Goal: Information Seeking & Learning: Find specific fact

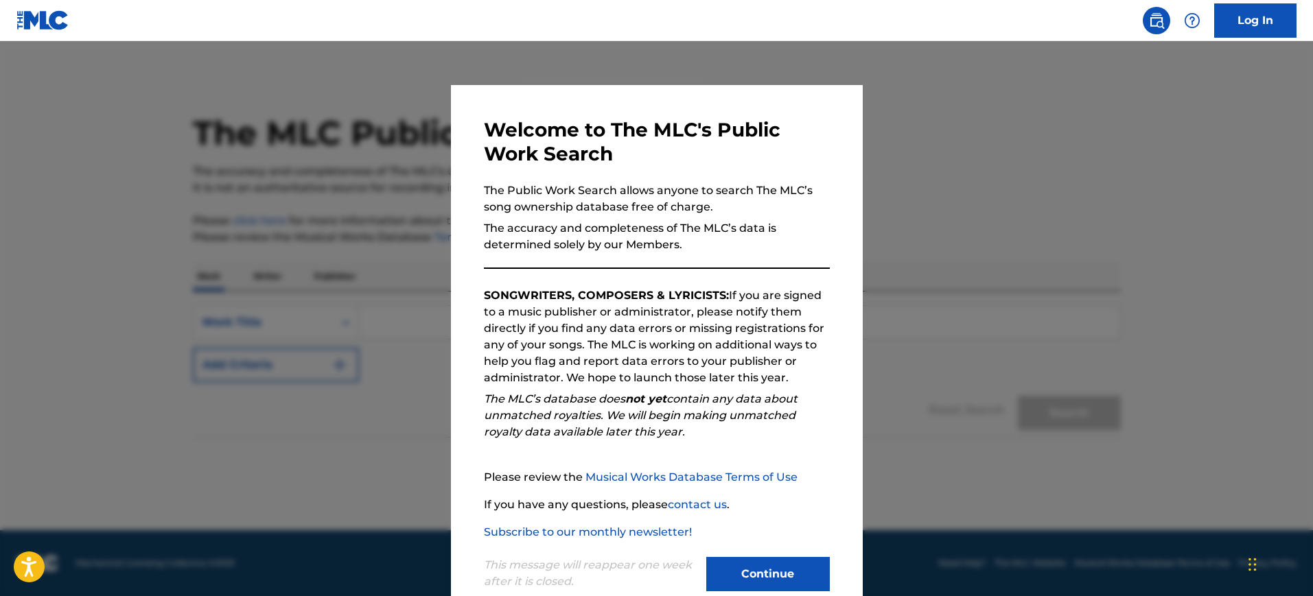
click at [779, 568] on button "Continue" at bounding box center [768, 574] width 124 height 34
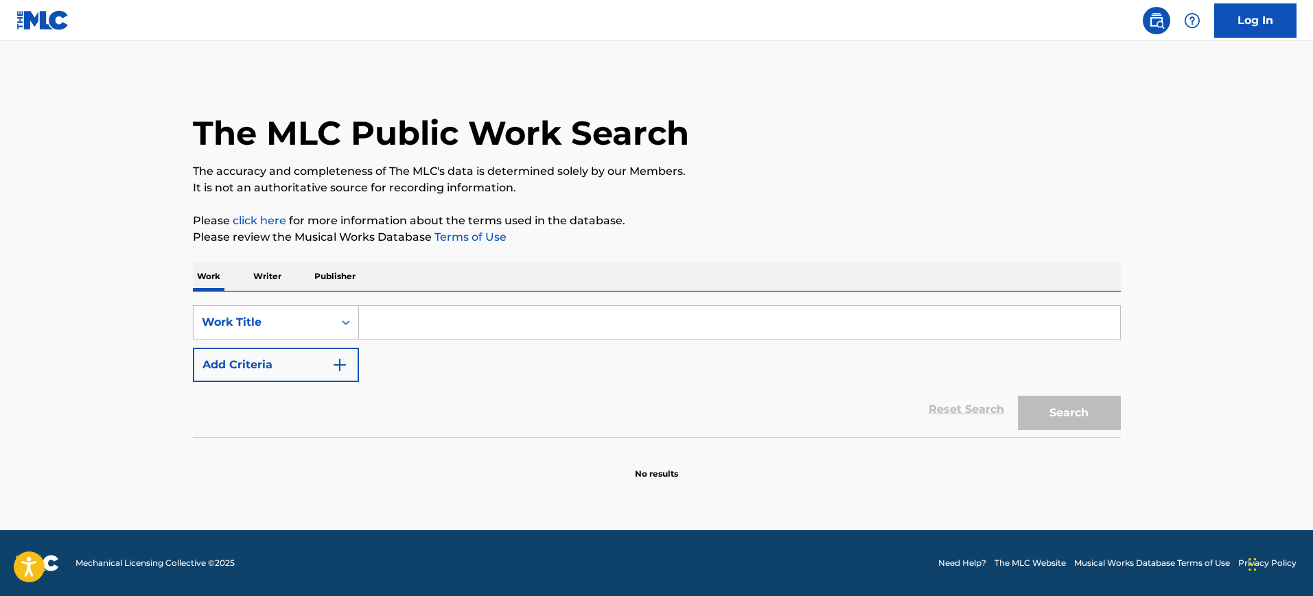
click at [528, 317] on input "Search Form" at bounding box center [739, 322] width 761 height 33
click at [310, 360] on button "Add Criteria" at bounding box center [276, 365] width 166 height 34
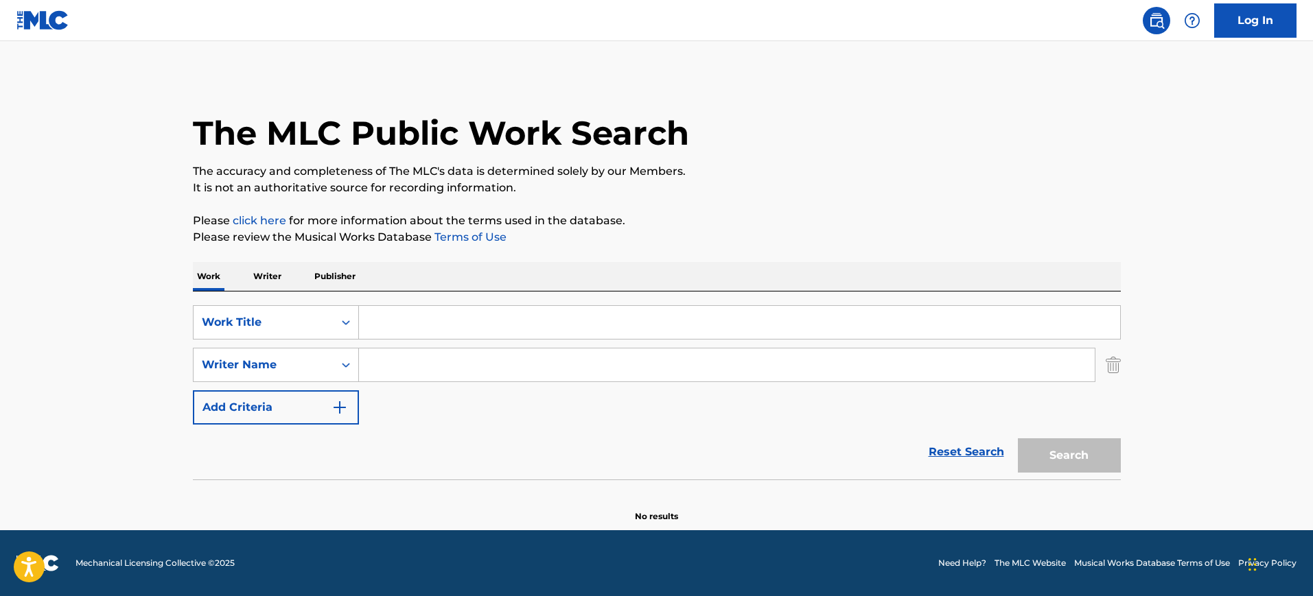
click at [504, 329] on input "Search Form" at bounding box center [739, 322] width 761 height 33
click at [485, 375] on input "Search Form" at bounding box center [727, 365] width 736 height 33
paste input "[PERSON_NAME]"
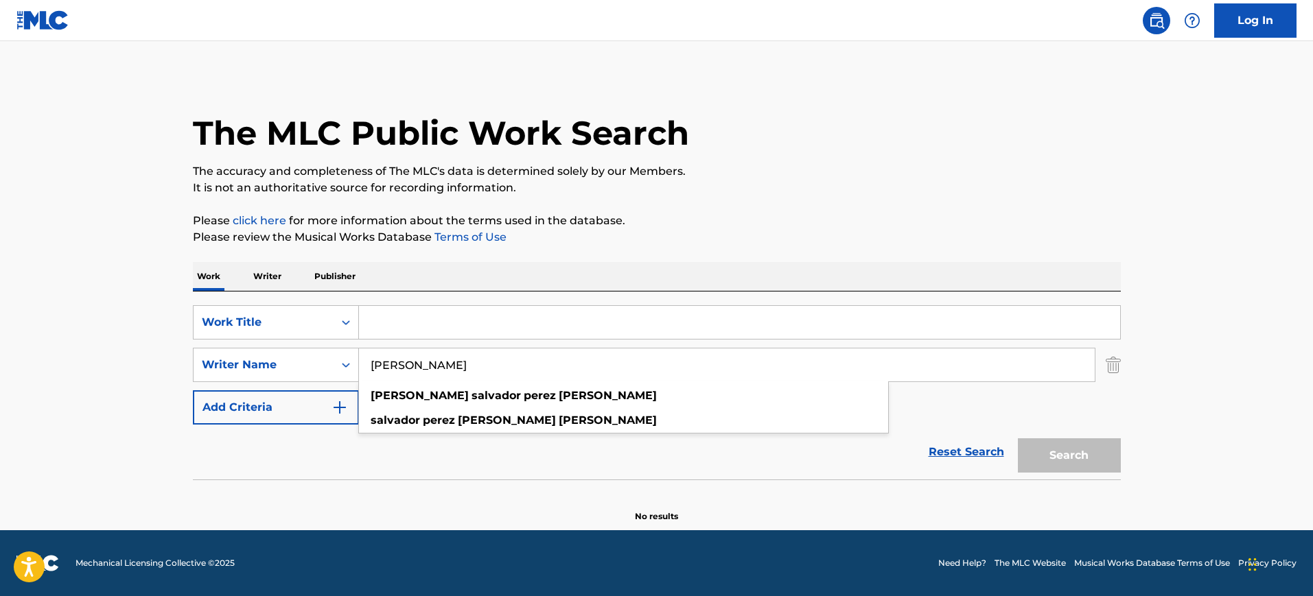
type input "[PERSON_NAME]"
click at [269, 277] on p "Writer" at bounding box center [267, 276] width 36 height 29
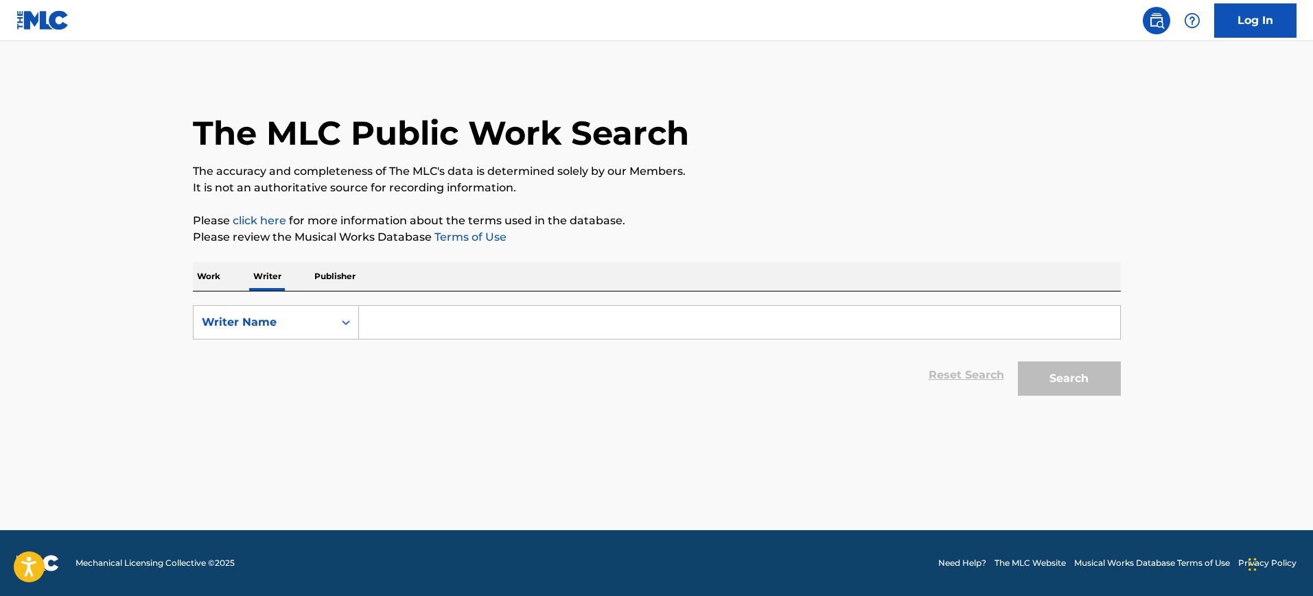
click at [389, 321] on input "Search Form" at bounding box center [739, 322] width 761 height 33
paste input "[PERSON_NAME]"
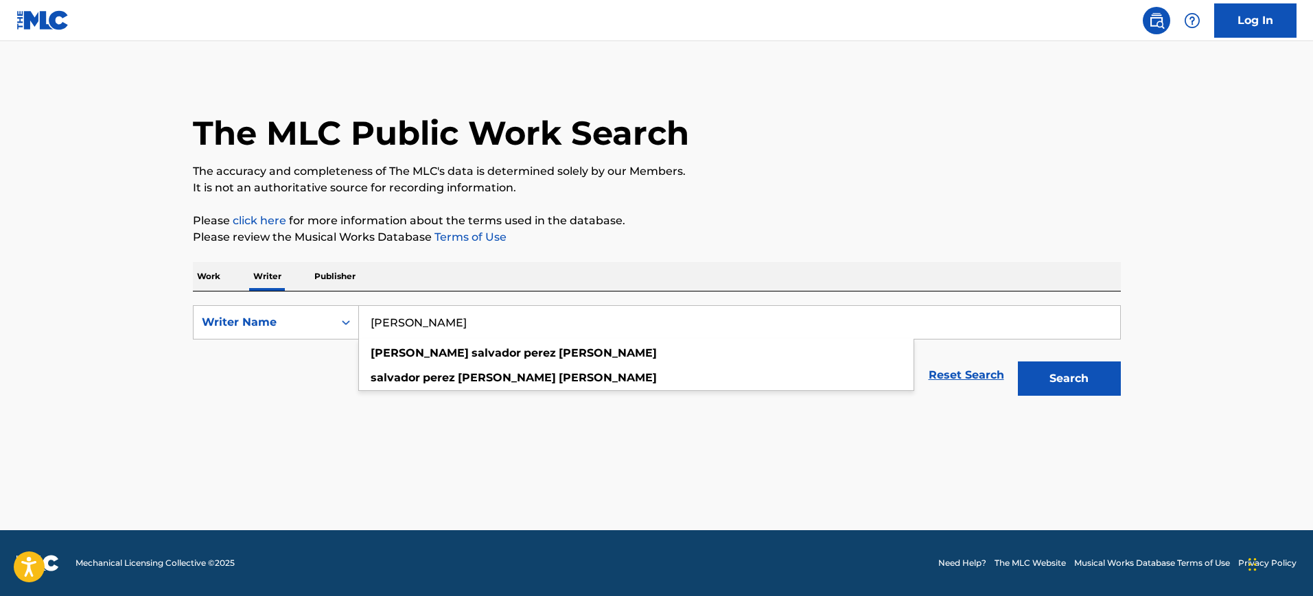
type input "[PERSON_NAME]"
click at [1048, 380] on button "Search" at bounding box center [1069, 379] width 103 height 34
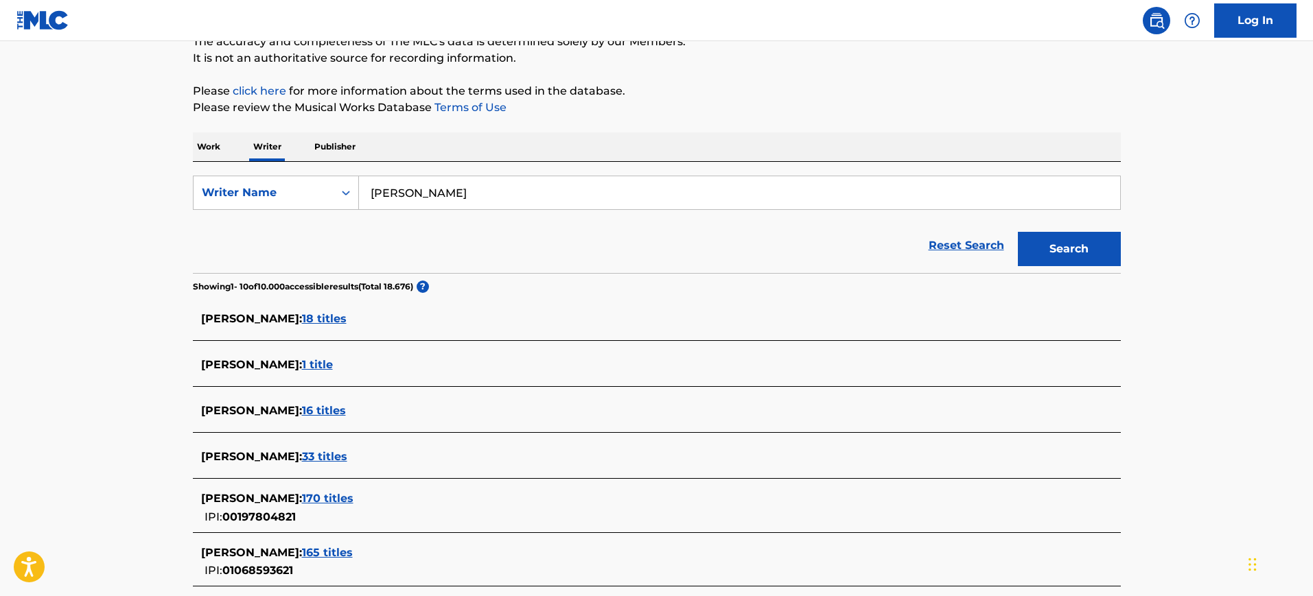
scroll to position [130, 0]
click at [347, 453] on span "33 titles" at bounding box center [324, 456] width 45 height 13
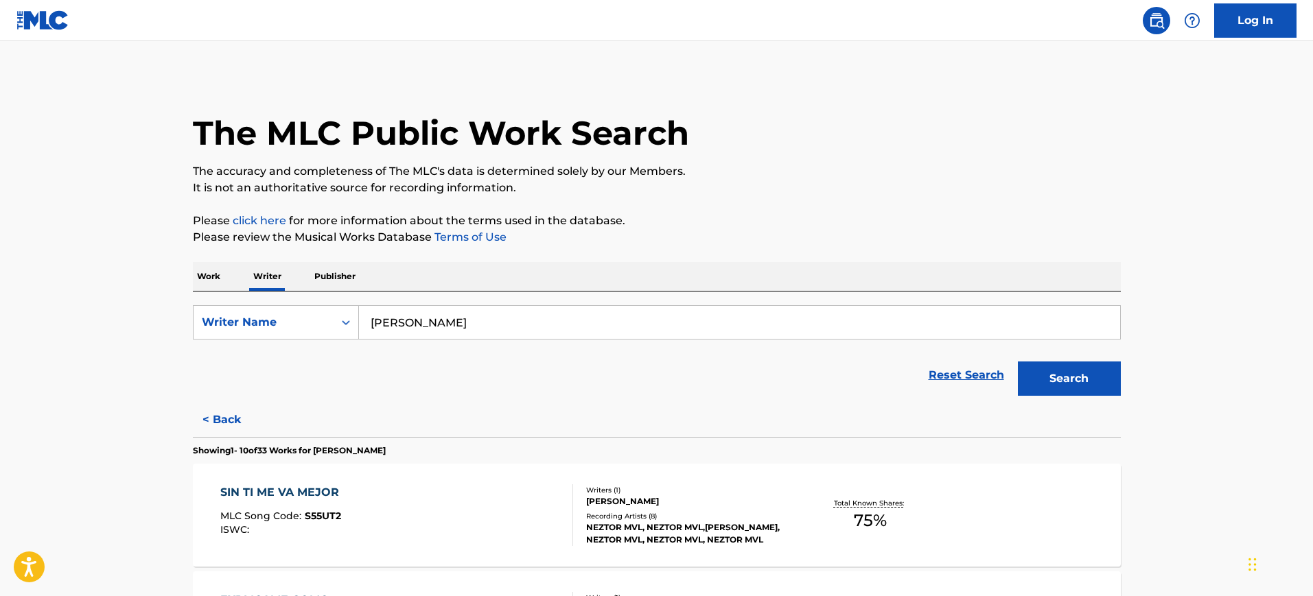
scroll to position [268, 0]
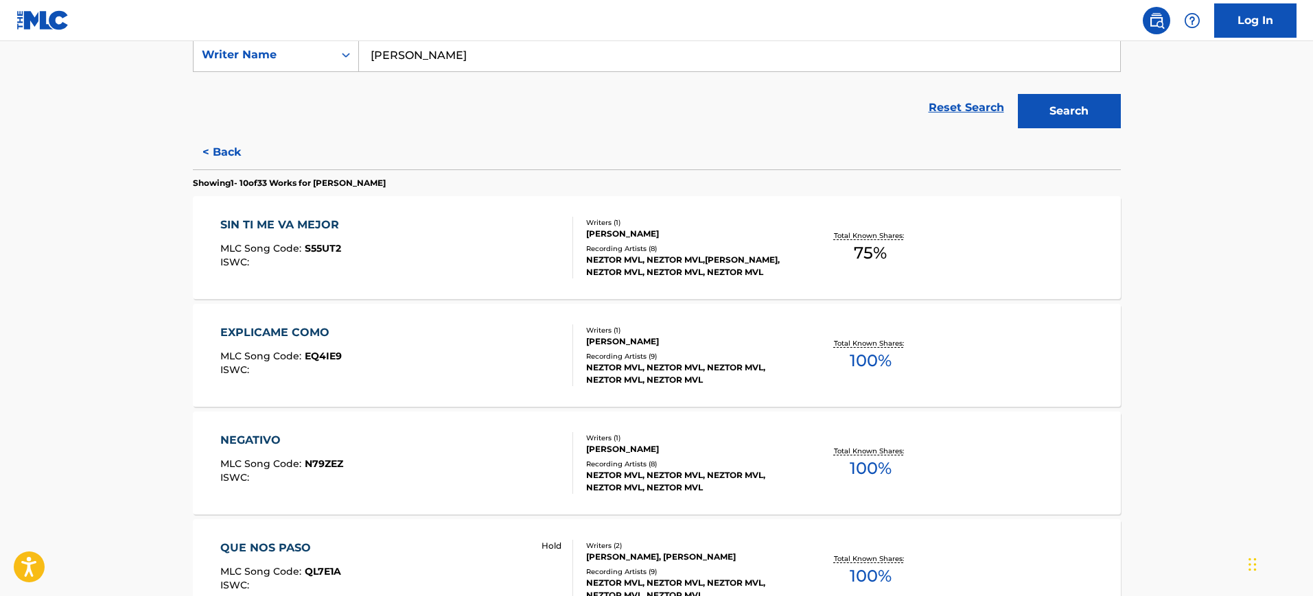
click at [777, 262] on div "NEZTOR MVL, NEZTOR MVL,[PERSON_NAME], NEZTOR MVL, NEZTOR MVL, NEZTOR MVL" at bounding box center [689, 266] width 207 height 25
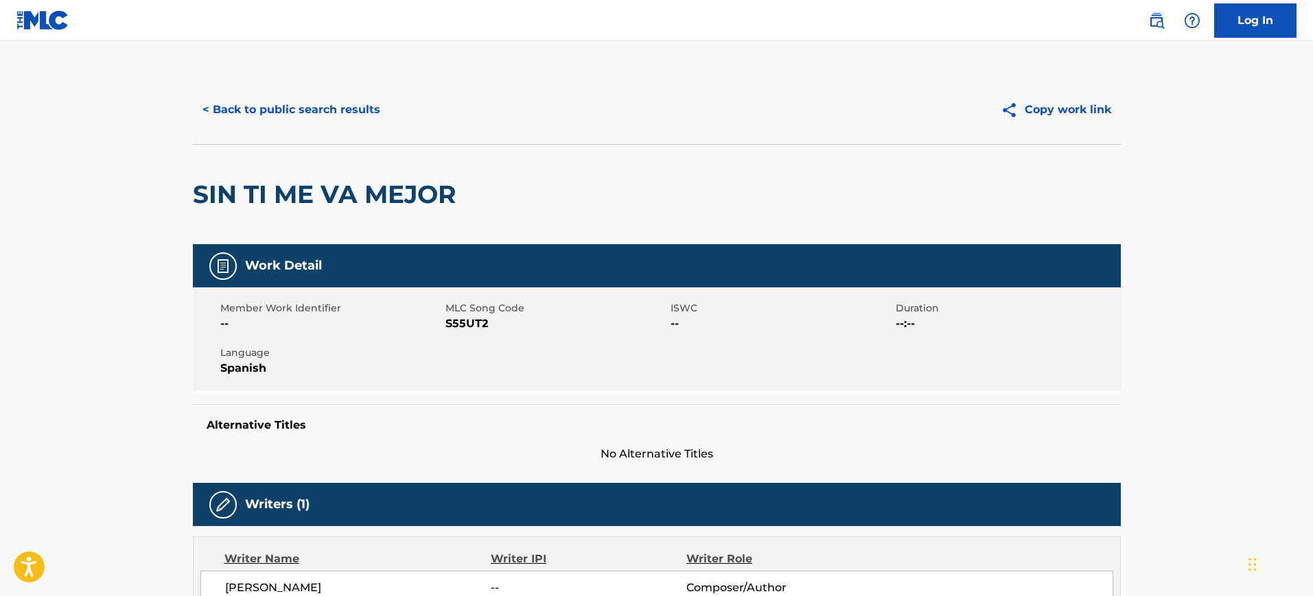
click at [230, 123] on button "< Back to public search results" at bounding box center [291, 110] width 197 height 34
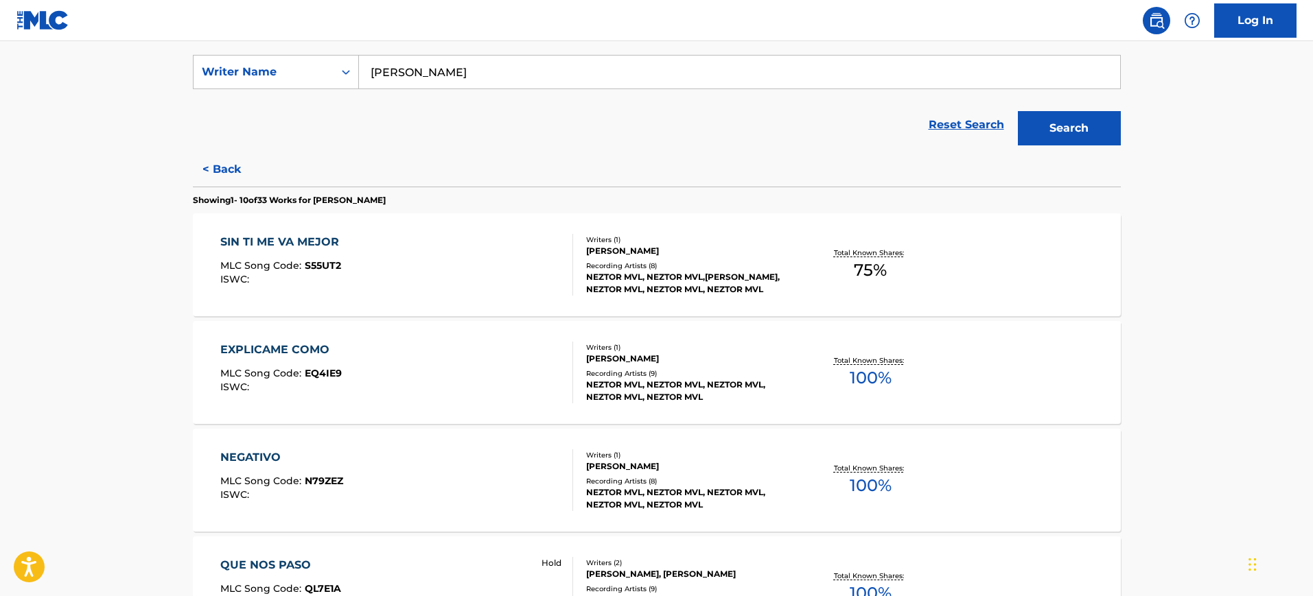
scroll to position [261, 0]
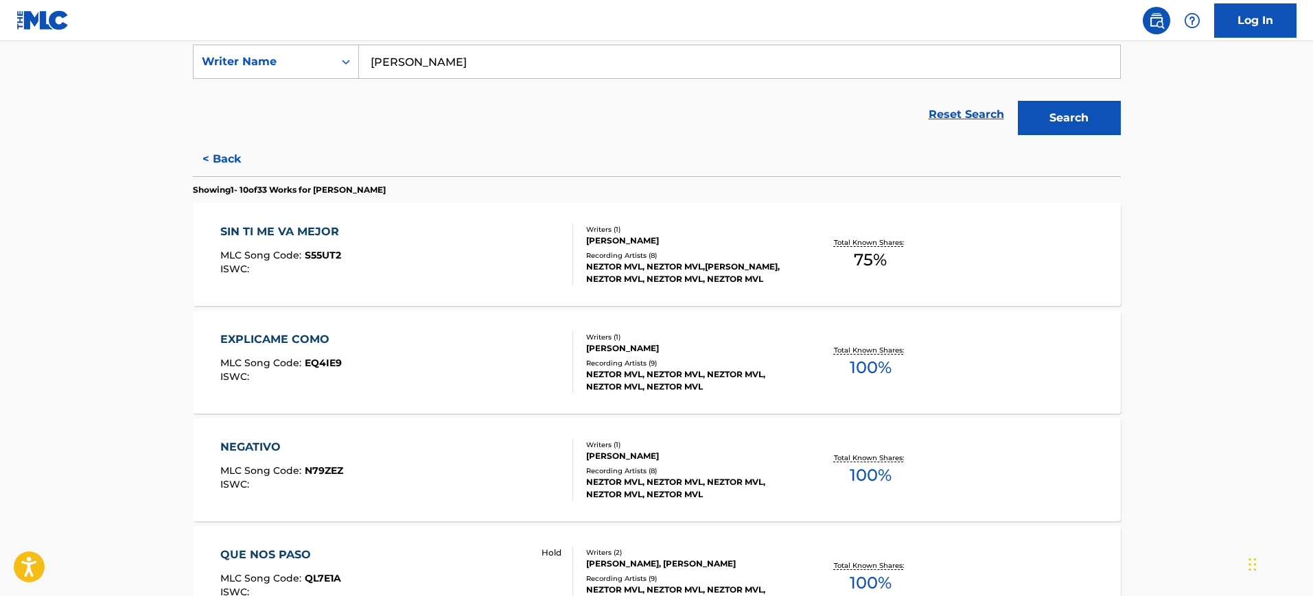
click at [475, 356] on div "EXPLICAME COMO MLC Song Code : EQ4IE9 ISWC :" at bounding box center [396, 363] width 353 height 62
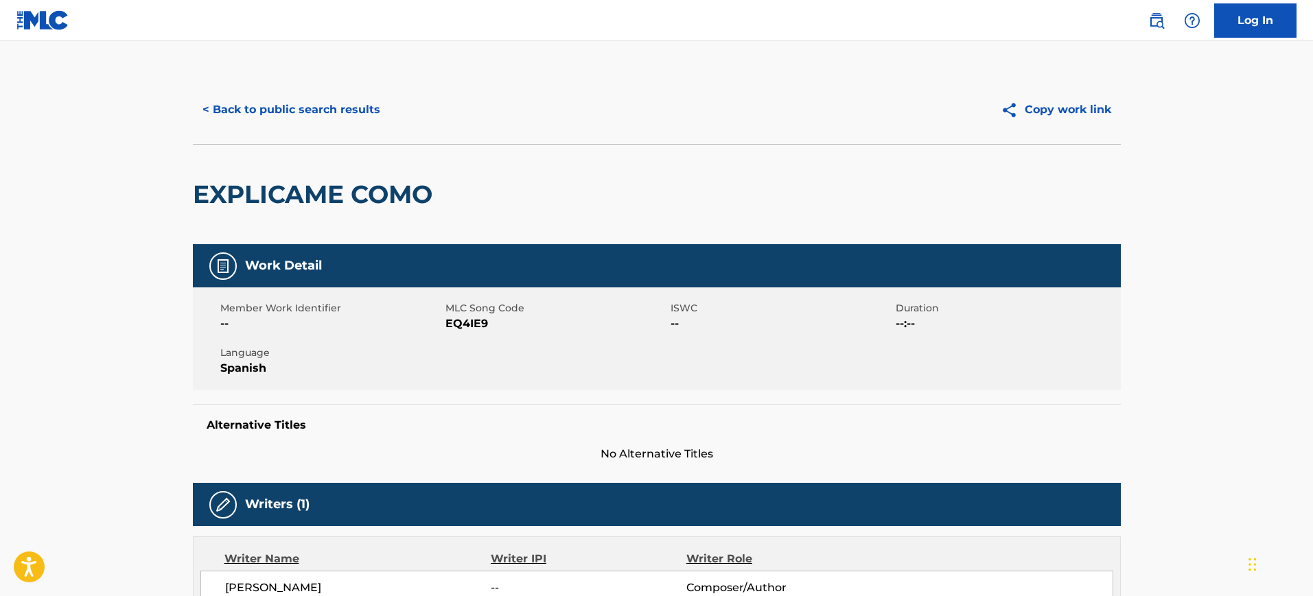
click at [213, 119] on button "< Back to public search results" at bounding box center [291, 110] width 197 height 34
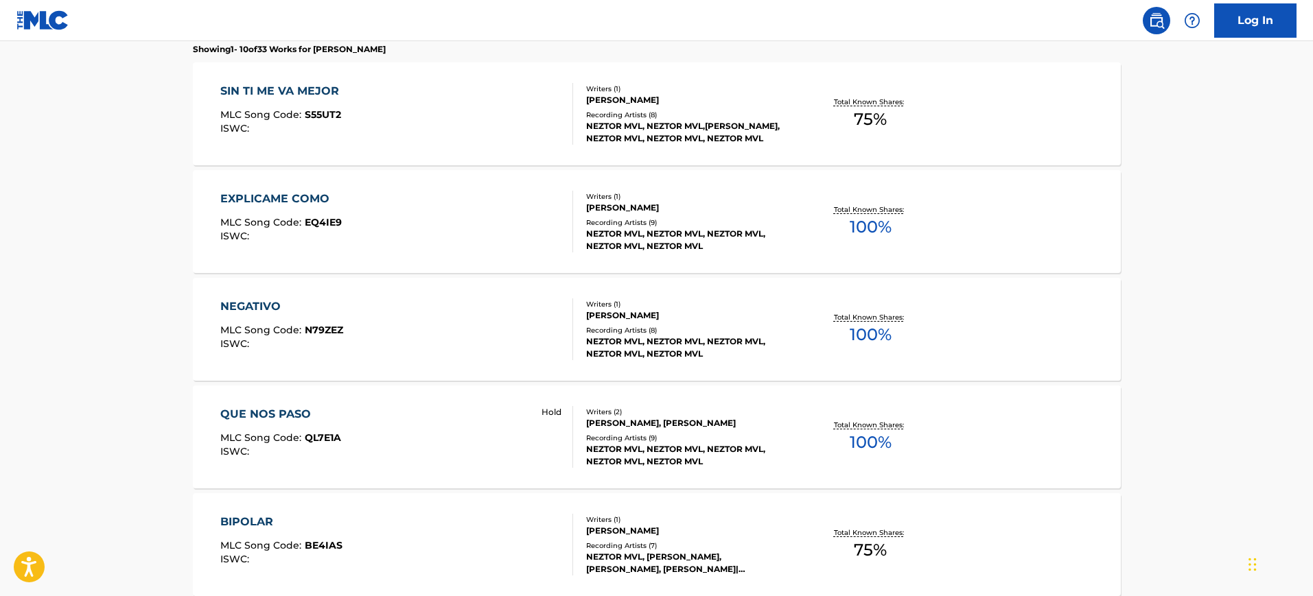
scroll to position [434, 0]
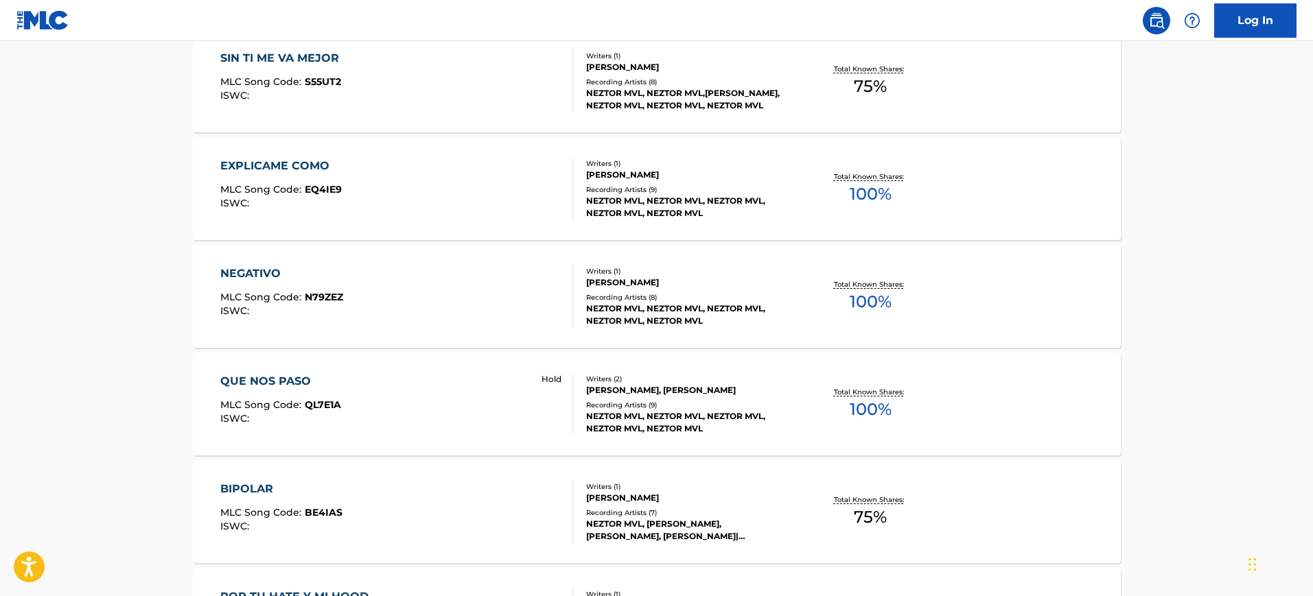
click at [391, 286] on div "NEGATIVO MLC Song Code : N79ZEZ ISWC :" at bounding box center [396, 297] width 353 height 62
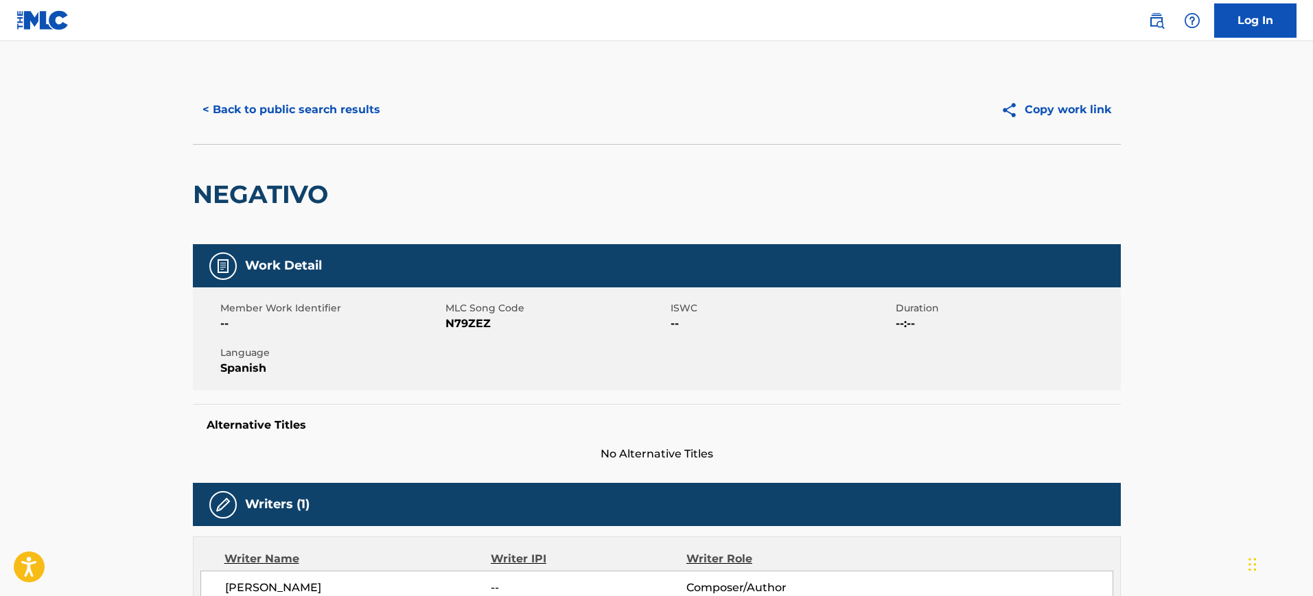
click at [302, 113] on button "< Back to public search results" at bounding box center [291, 110] width 197 height 34
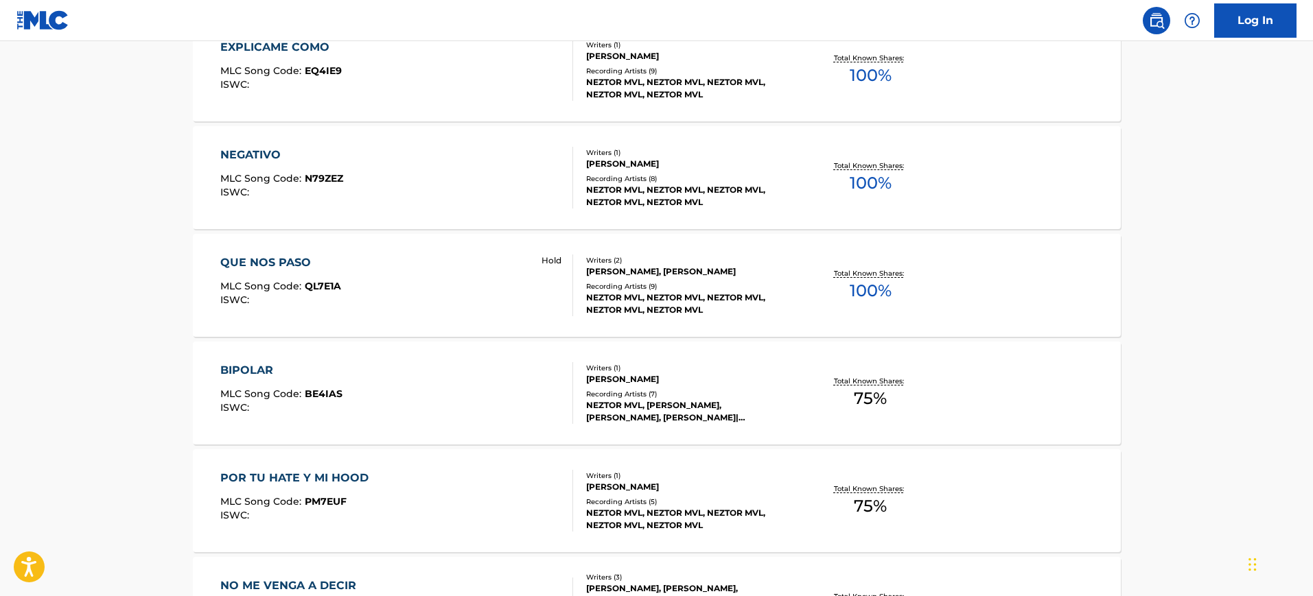
scroll to position [553, 0]
click at [642, 393] on div "Recording Artists ( 7 )" at bounding box center [689, 395] width 207 height 10
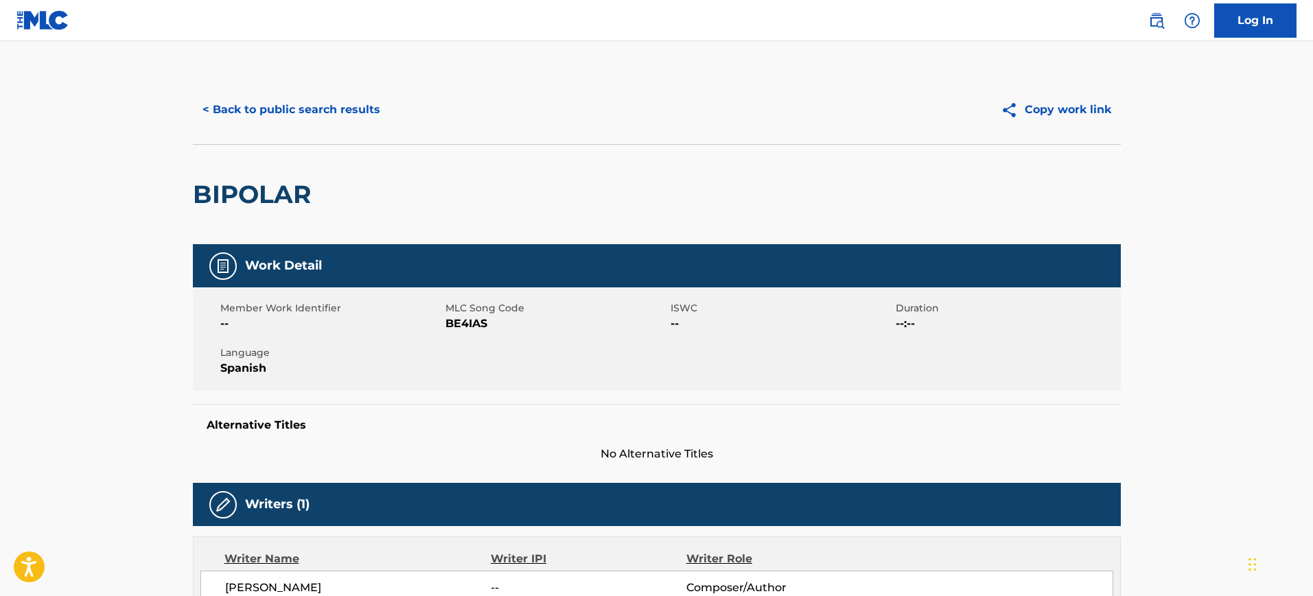
click at [316, 104] on button "< Back to public search results" at bounding box center [291, 110] width 197 height 34
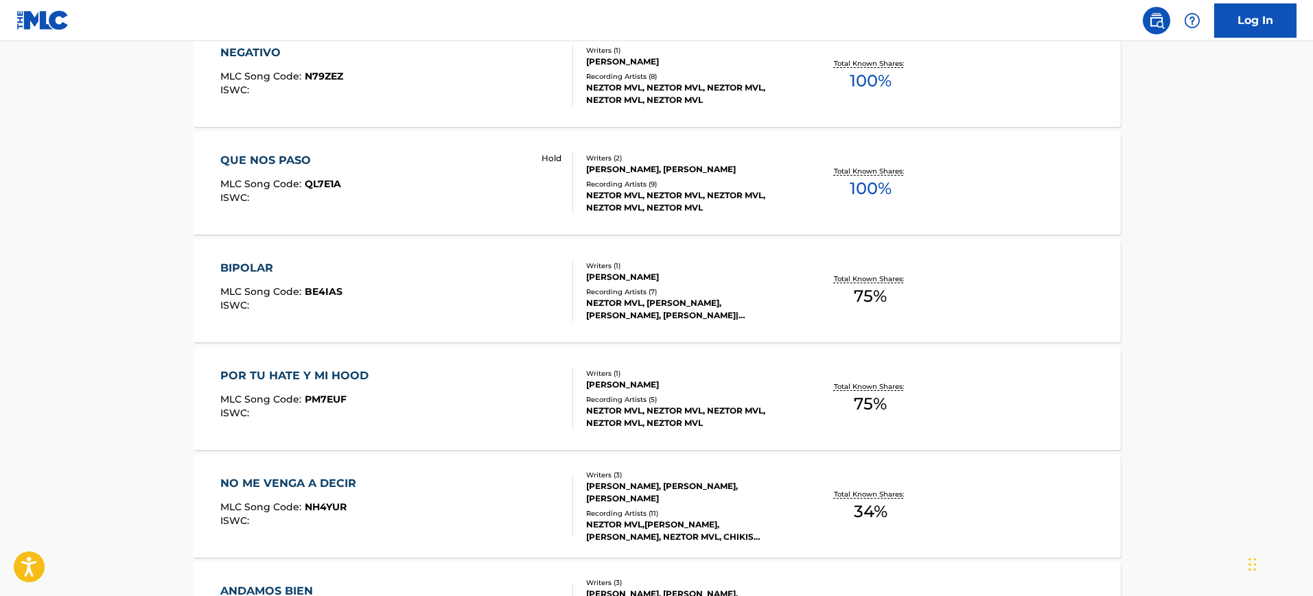
scroll to position [655, 0]
click at [458, 160] on div "QUE NOS PASO MLC Song Code : QL7E1A ISWC : Hold" at bounding box center [396, 184] width 353 height 62
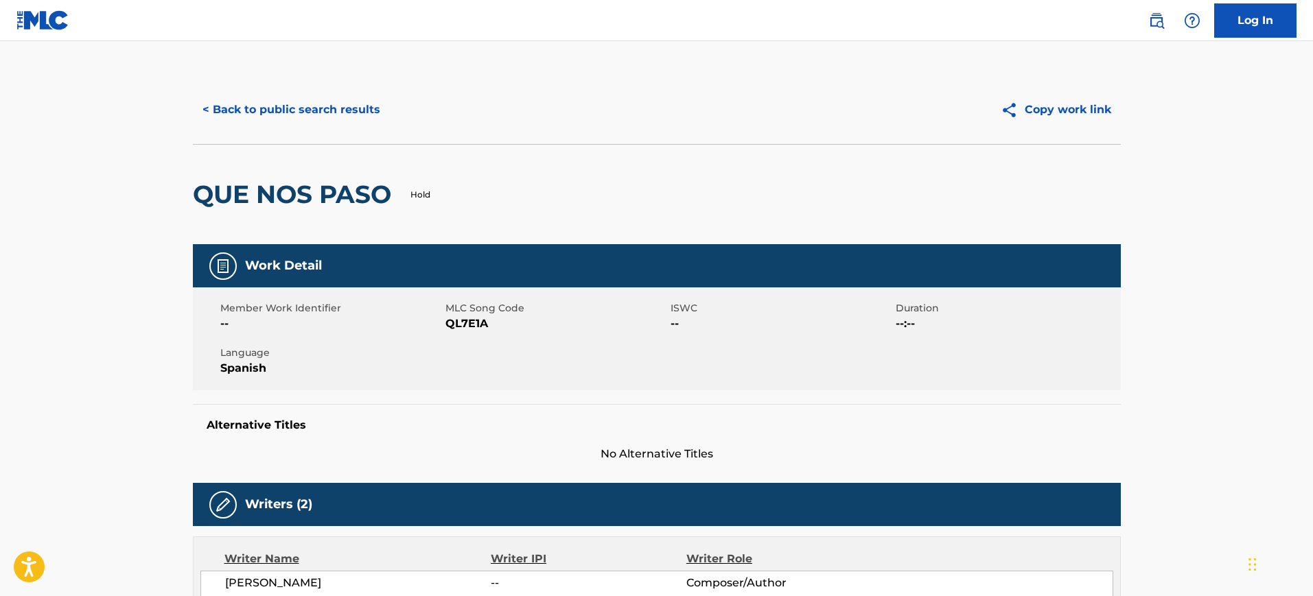
click at [300, 128] on div "< Back to public search results Copy work link" at bounding box center [657, 109] width 928 height 69
click at [269, 111] on button "< Back to public search results" at bounding box center [291, 110] width 197 height 34
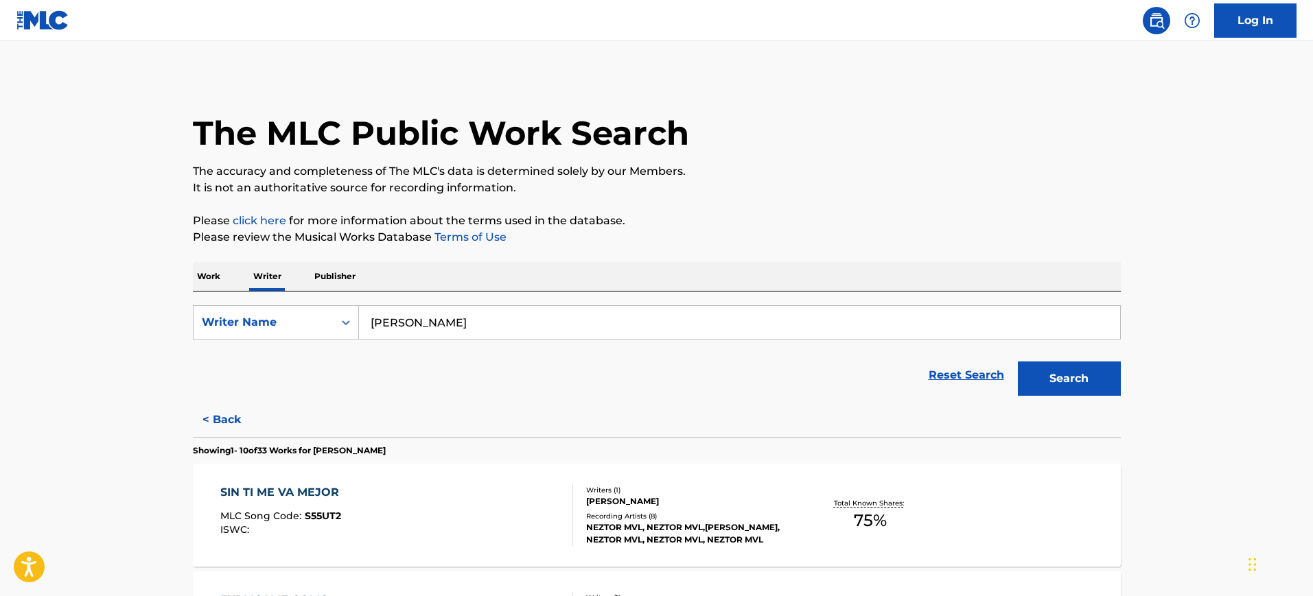
click at [448, 314] on input "[PERSON_NAME]" at bounding box center [739, 322] width 761 height 33
click at [216, 286] on p "Work" at bounding box center [209, 276] width 32 height 29
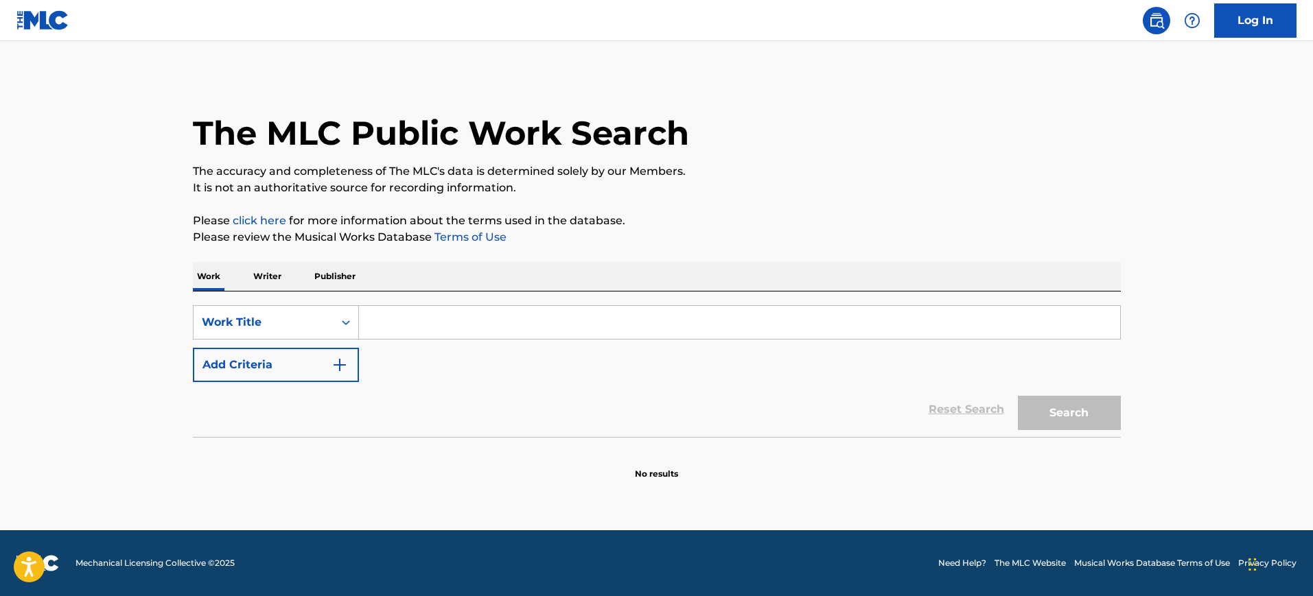
click at [436, 323] on input "Search Form" at bounding box center [739, 322] width 761 height 33
paste input "[PERSON_NAME]"
click at [432, 323] on input "[PERSON_NAME]" at bounding box center [739, 322] width 761 height 33
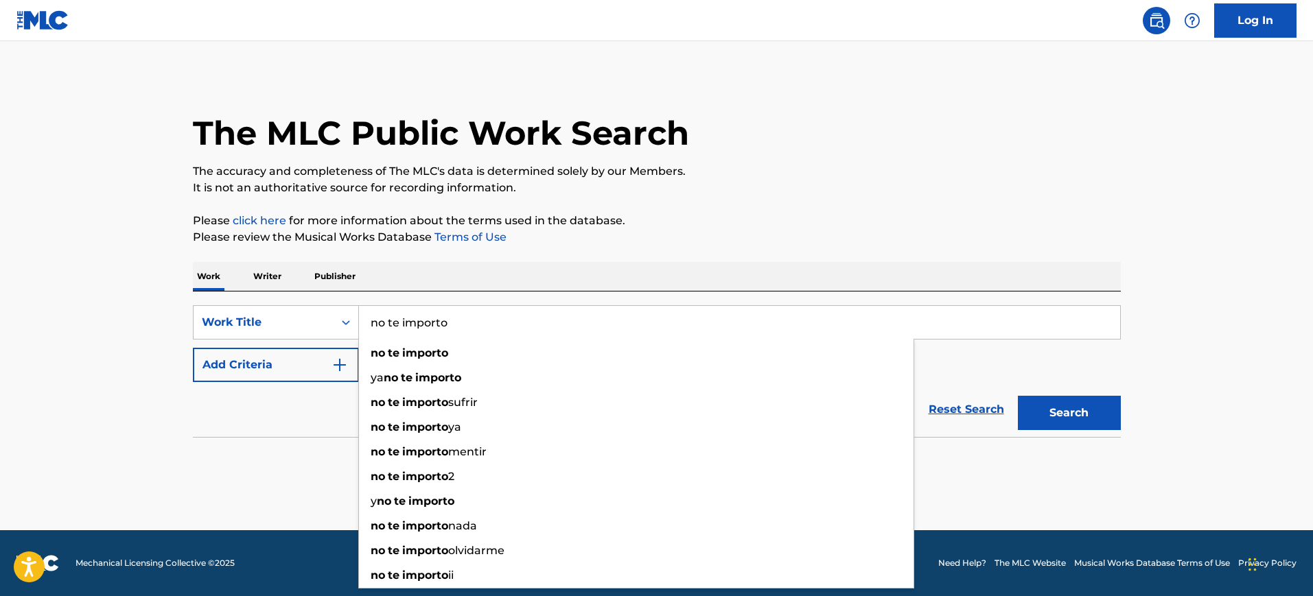
type input "no te importo"
click at [325, 366] on button "Add Criteria" at bounding box center [276, 365] width 166 height 34
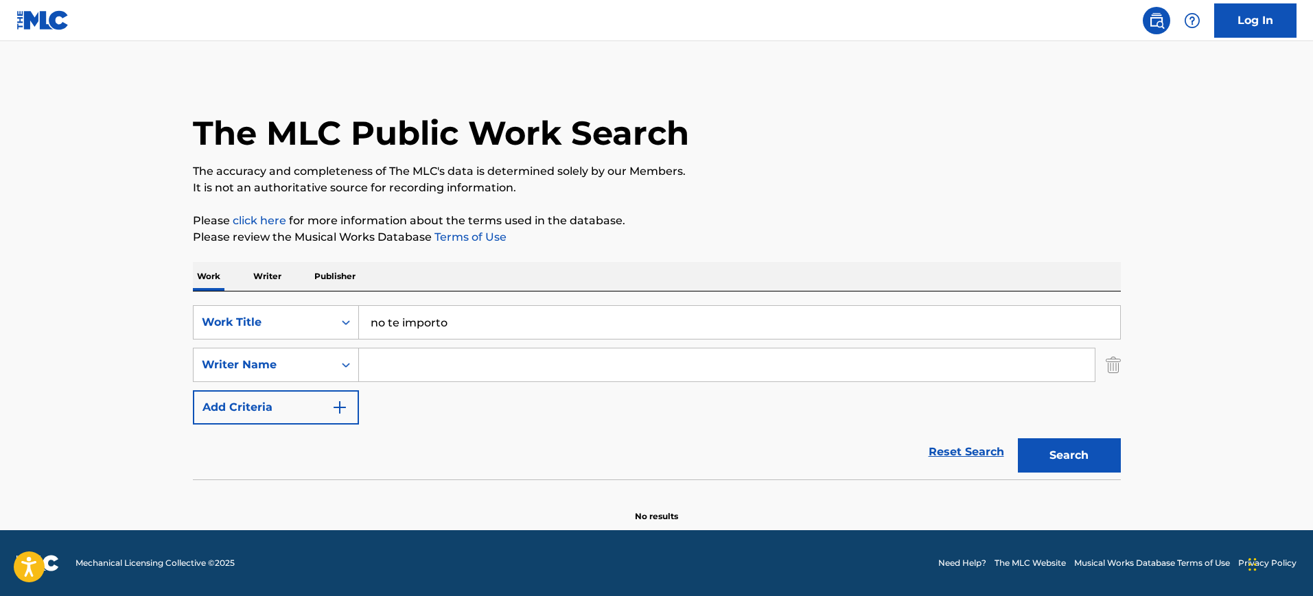
click at [430, 359] on input "Search Form" at bounding box center [727, 365] width 736 height 33
paste input "[PERSON_NAME]"
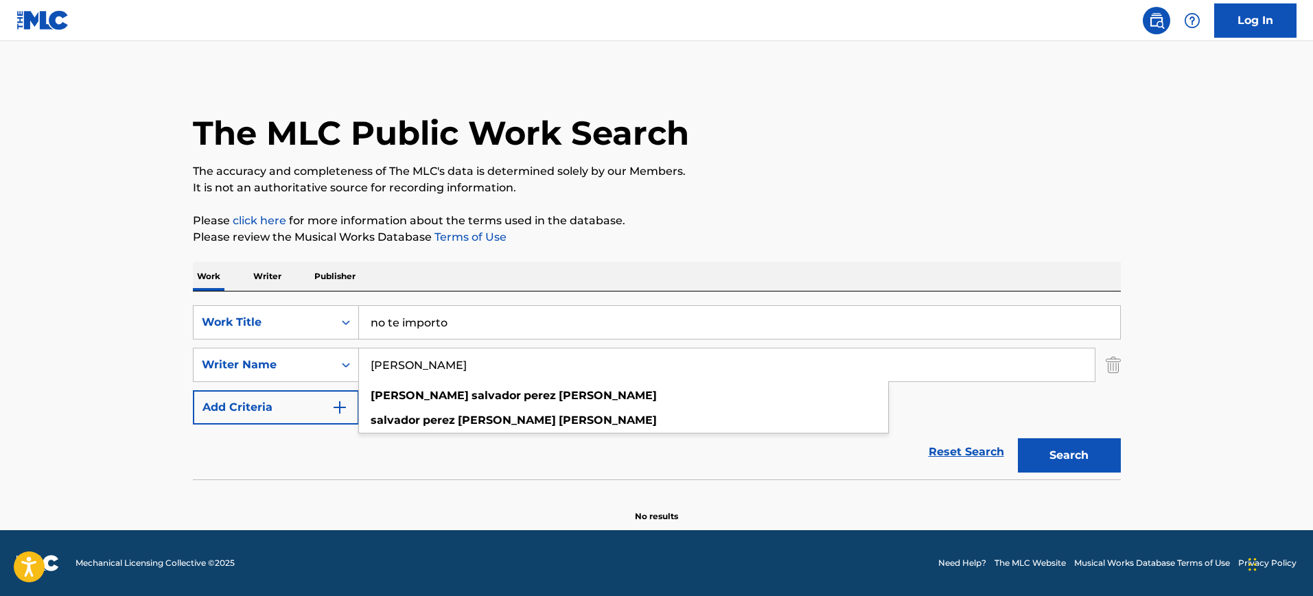
type input "[PERSON_NAME]"
click at [1043, 457] on button "Search" at bounding box center [1069, 456] width 103 height 34
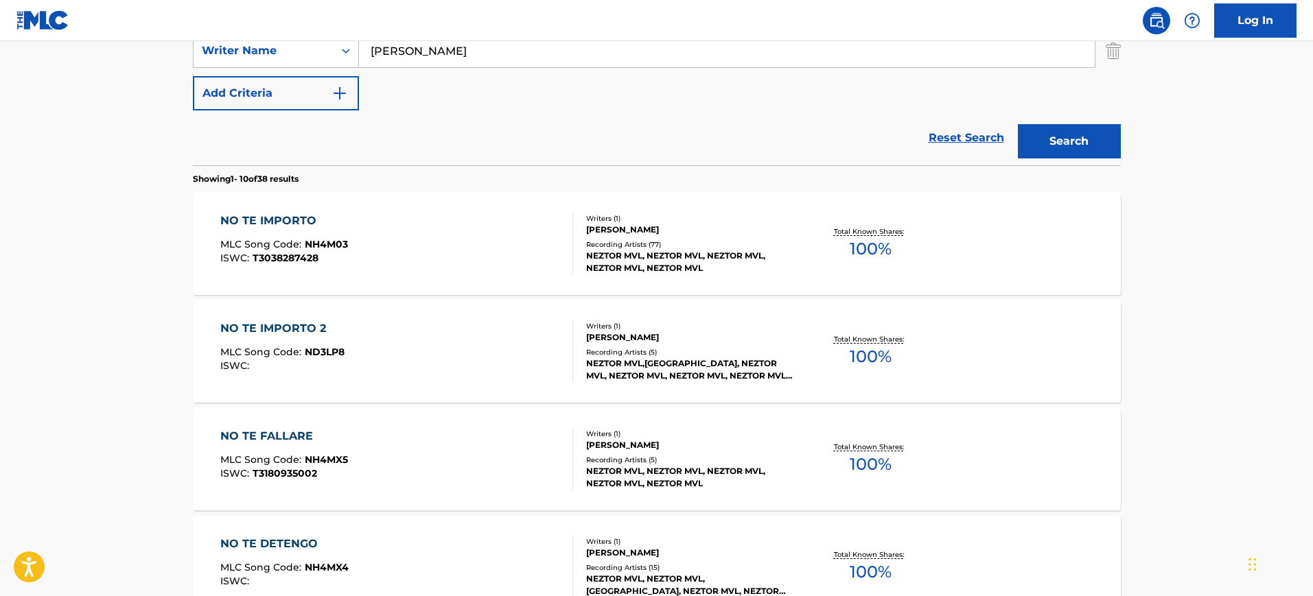
scroll to position [315, 0]
click at [428, 222] on div "NO TE IMPORTO MLC Song Code : NH4M03 ISWC : T3038287428" at bounding box center [396, 243] width 353 height 62
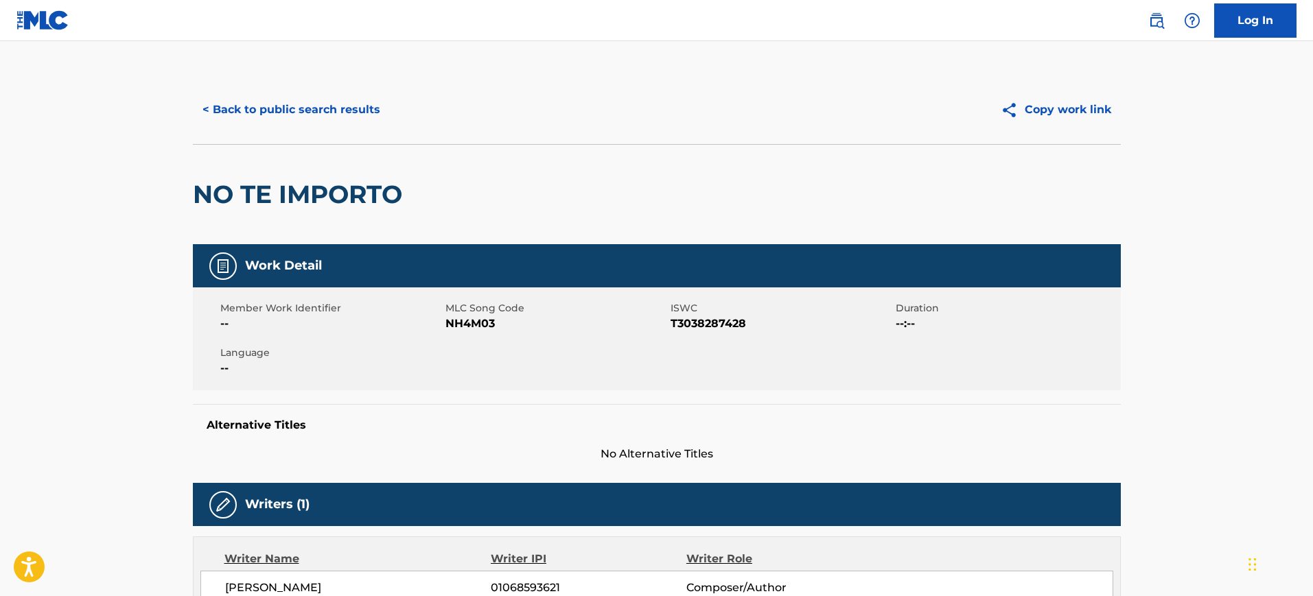
click at [238, 118] on button "< Back to public search results" at bounding box center [291, 110] width 197 height 34
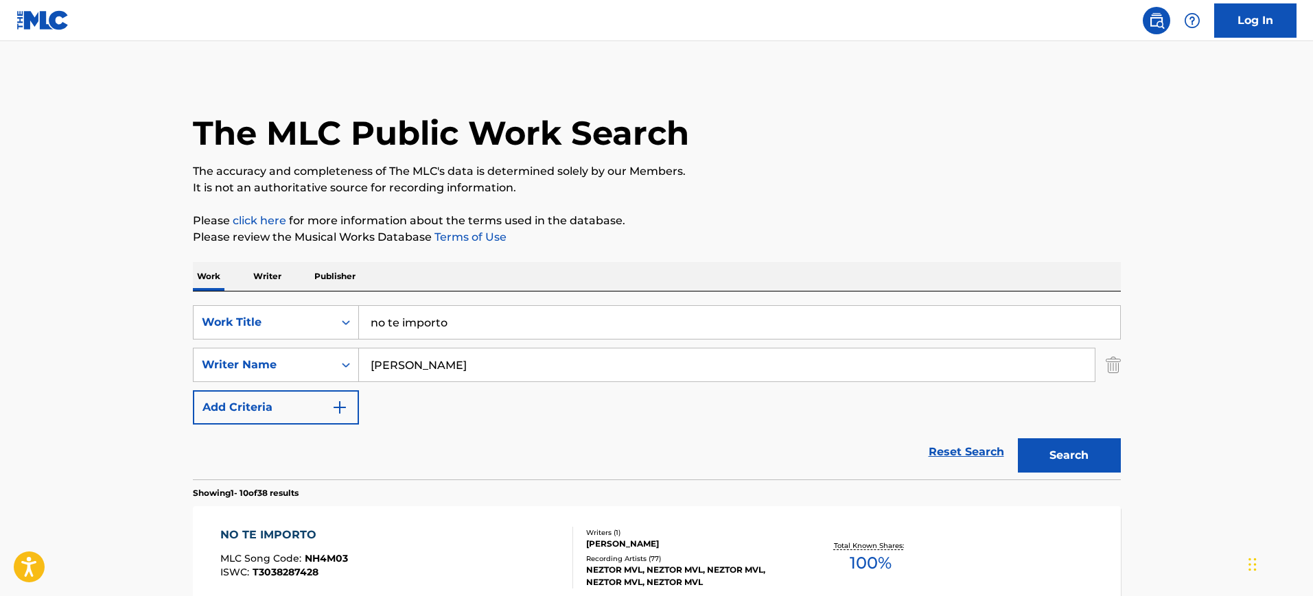
click at [461, 323] on input "no te importo" at bounding box center [739, 322] width 761 height 33
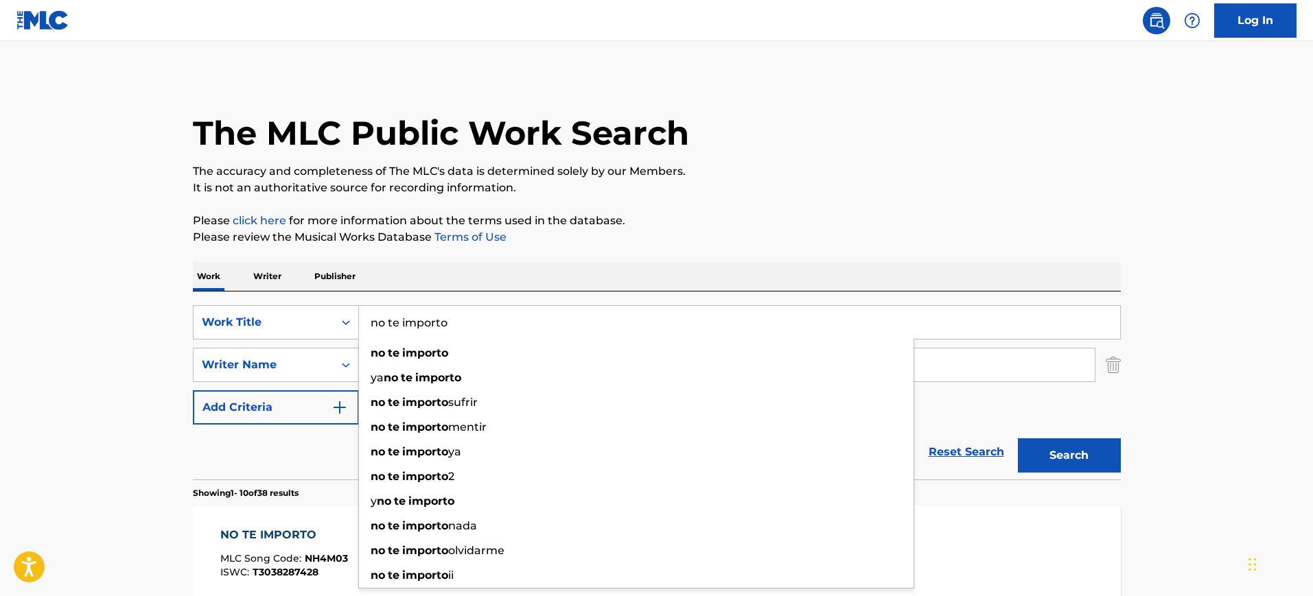
click at [461, 323] on input "no te importo" at bounding box center [739, 322] width 761 height 33
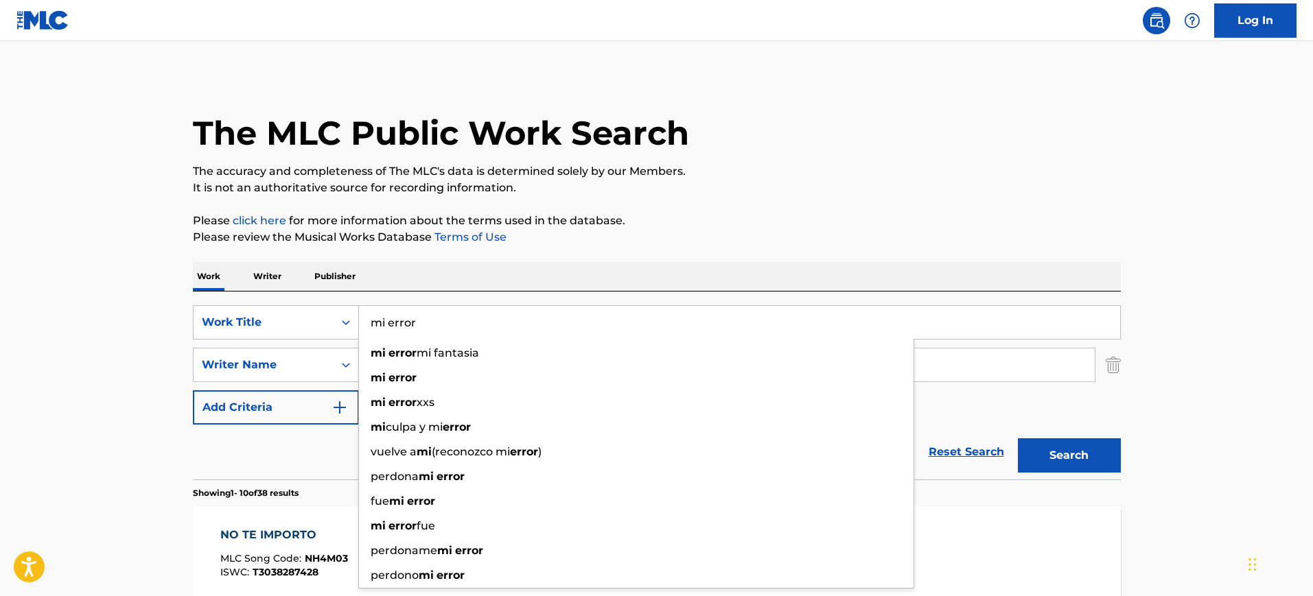
type input "mi error"
click at [1018, 439] on button "Search" at bounding box center [1069, 456] width 103 height 34
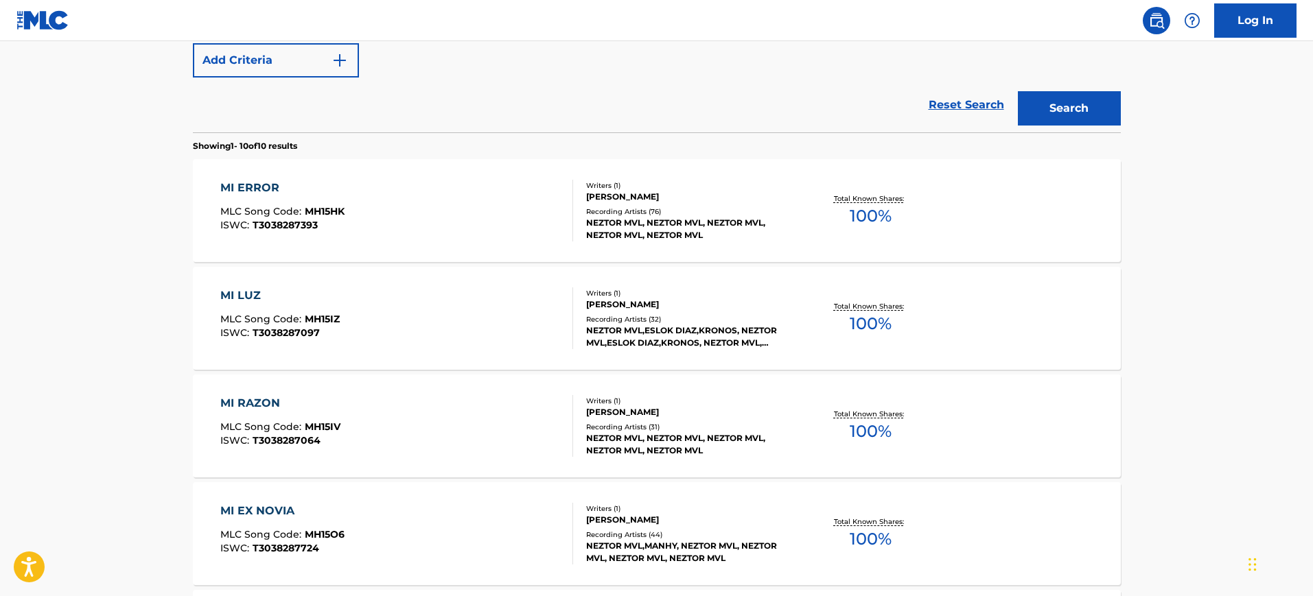
scroll to position [347, 0]
click at [303, 187] on div "MI ERROR" at bounding box center [282, 189] width 124 height 16
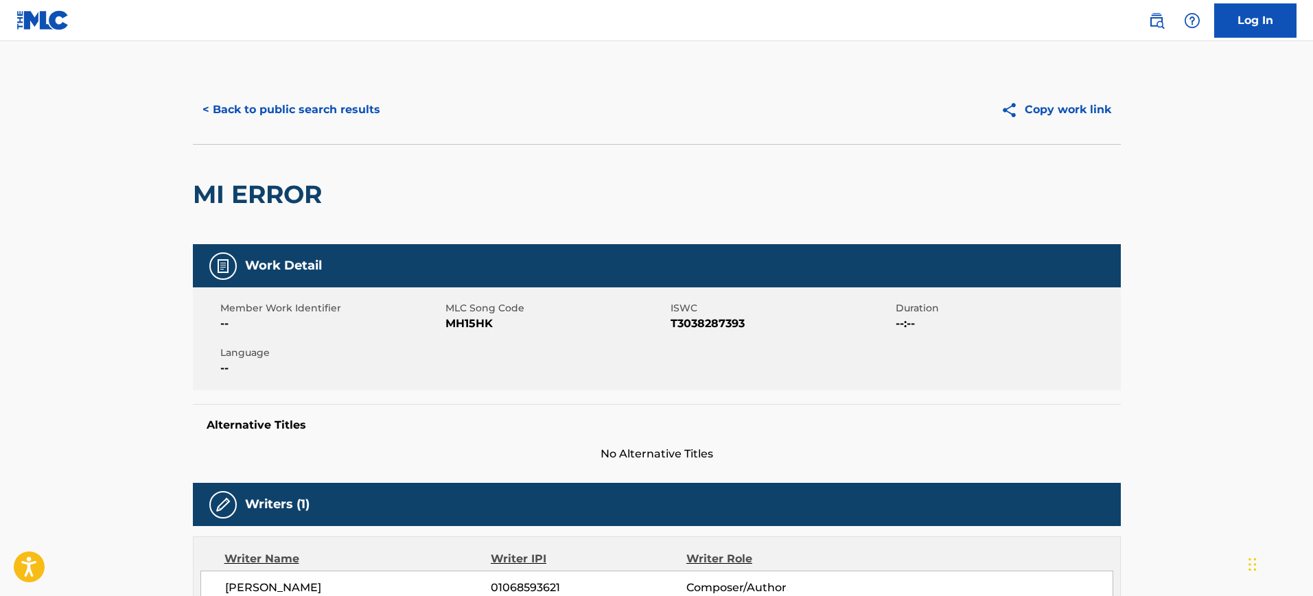
click at [218, 99] on button "< Back to public search results" at bounding box center [291, 110] width 197 height 34
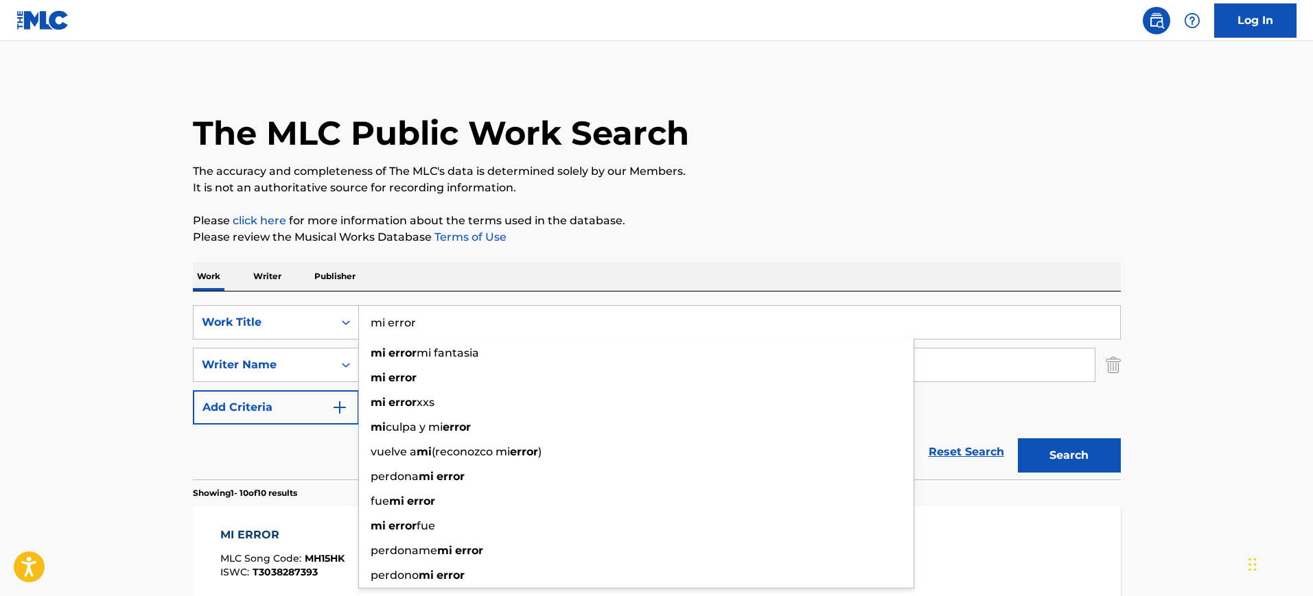
click at [526, 334] on input "mi error" at bounding box center [739, 322] width 761 height 33
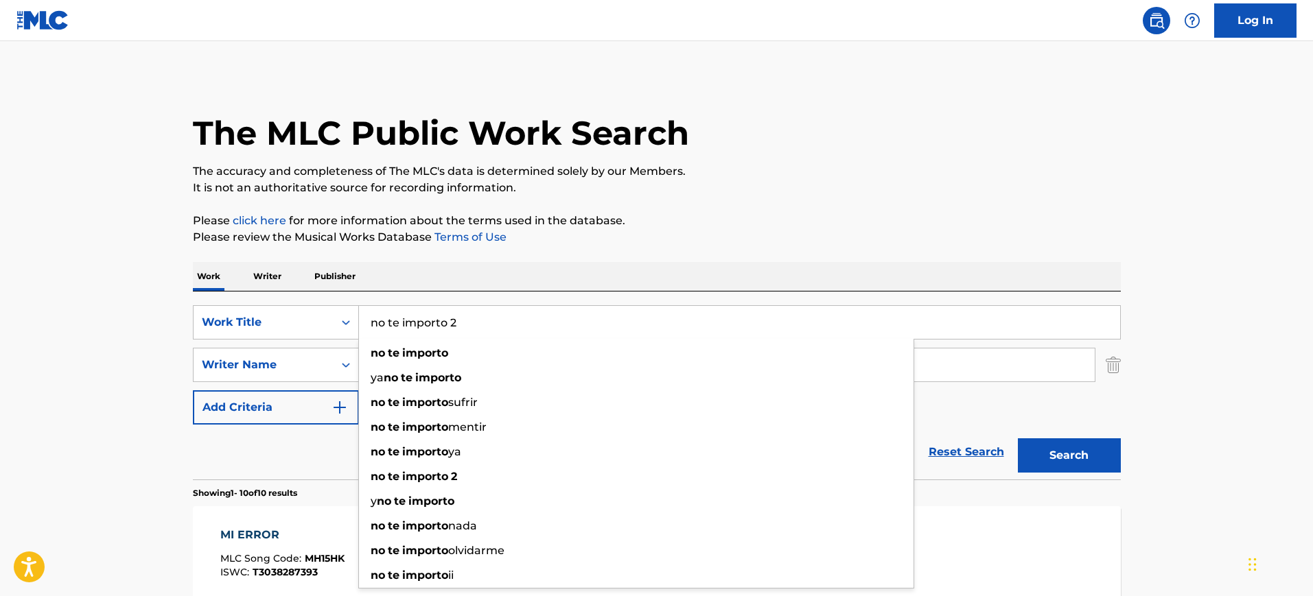
type input "no te importo 2"
click at [1018, 439] on button "Search" at bounding box center [1069, 456] width 103 height 34
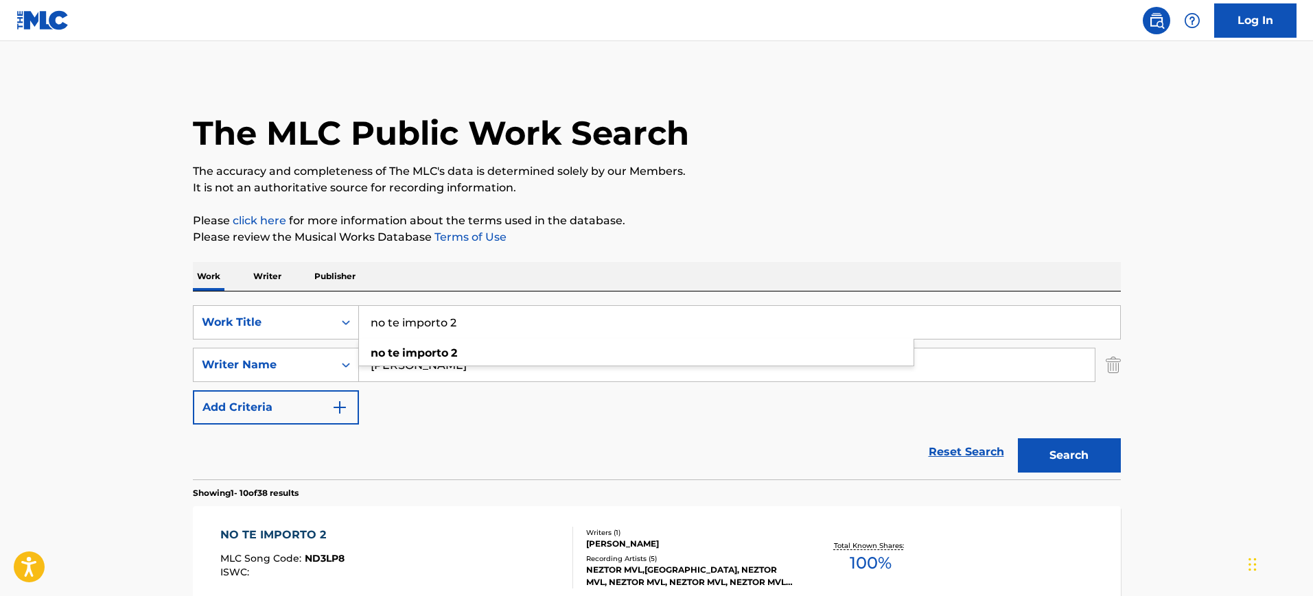
click at [433, 519] on div "NO TE IMPORTO 2 MLC Song Code : ND3LP8 ISWC : Writers ( 1 ) [PERSON_NAME] Recor…" at bounding box center [657, 558] width 928 height 103
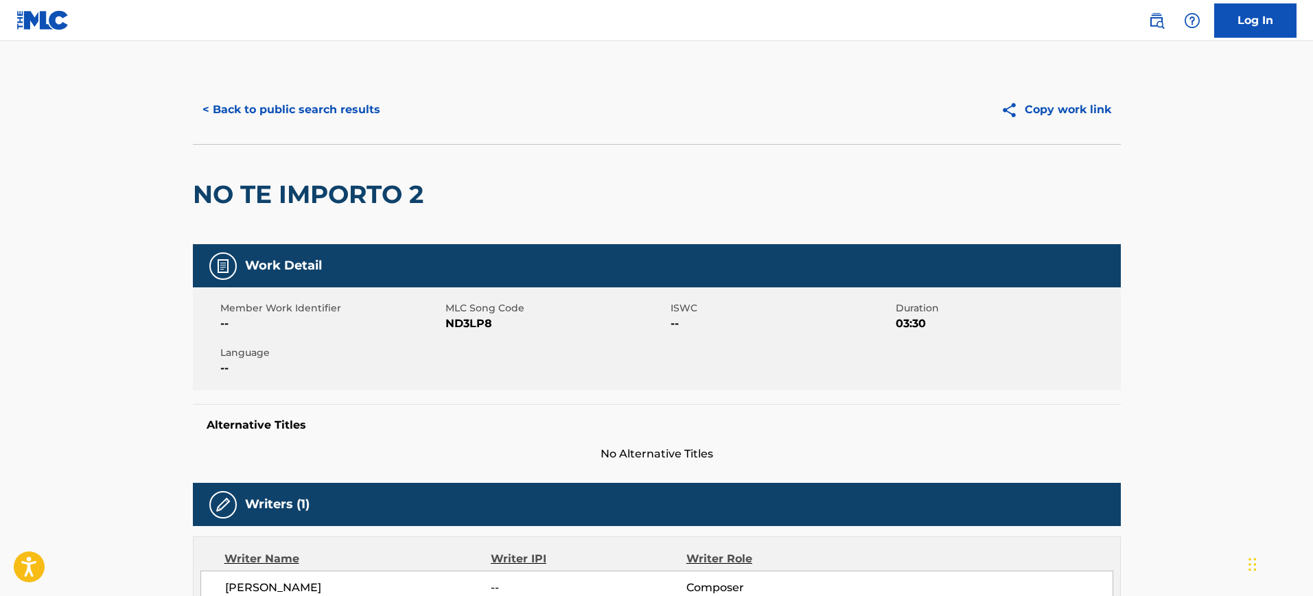
click at [229, 110] on button "< Back to public search results" at bounding box center [291, 110] width 197 height 34
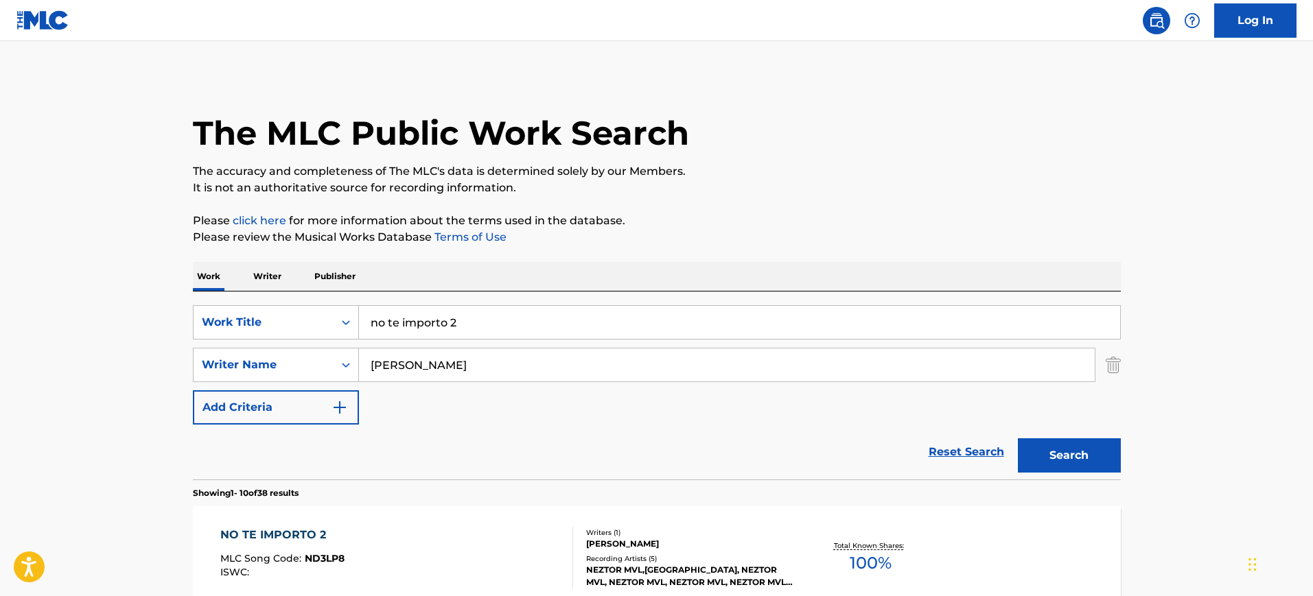
click at [546, 320] on input "no te importo 2" at bounding box center [739, 322] width 761 height 33
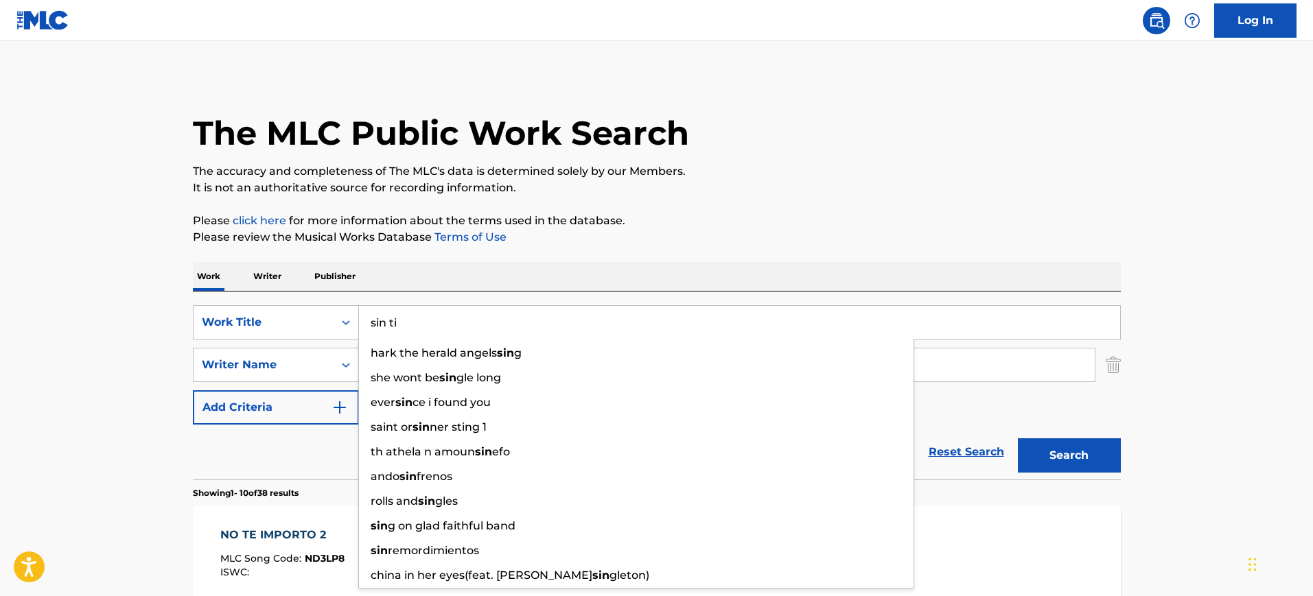
type input "sin ti"
click at [1018, 439] on button "Search" at bounding box center [1069, 456] width 103 height 34
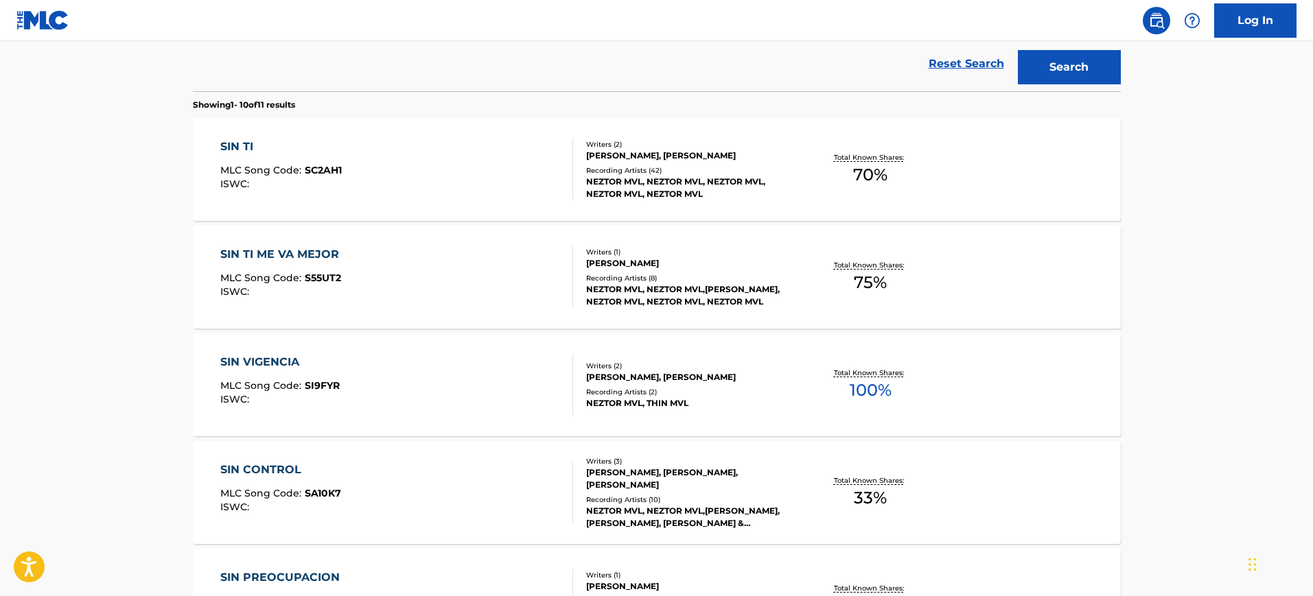
scroll to position [393, 0]
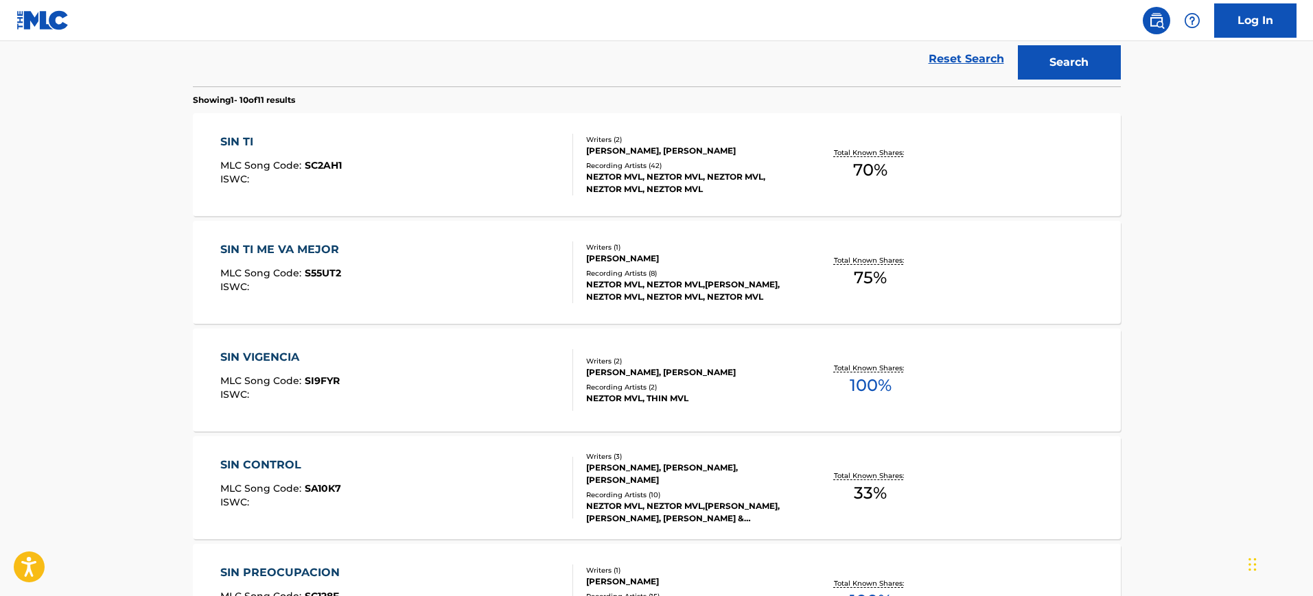
click at [317, 179] on div "ISWC :" at bounding box center [280, 179] width 121 height 10
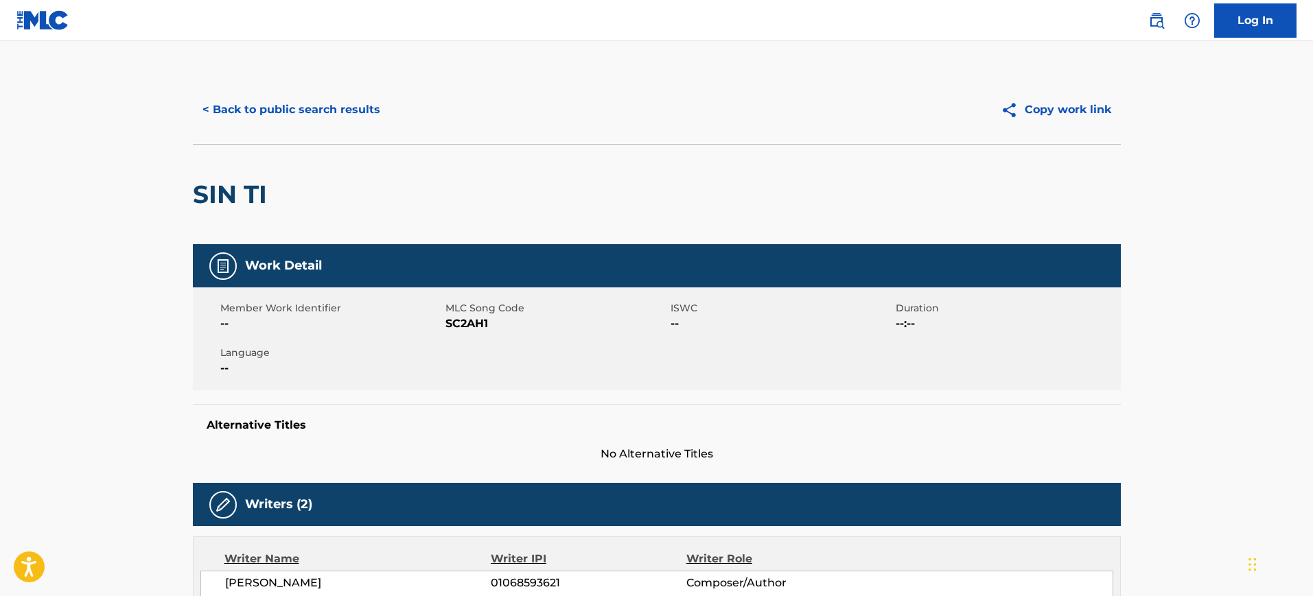
click at [260, 108] on button "< Back to public search results" at bounding box center [291, 110] width 197 height 34
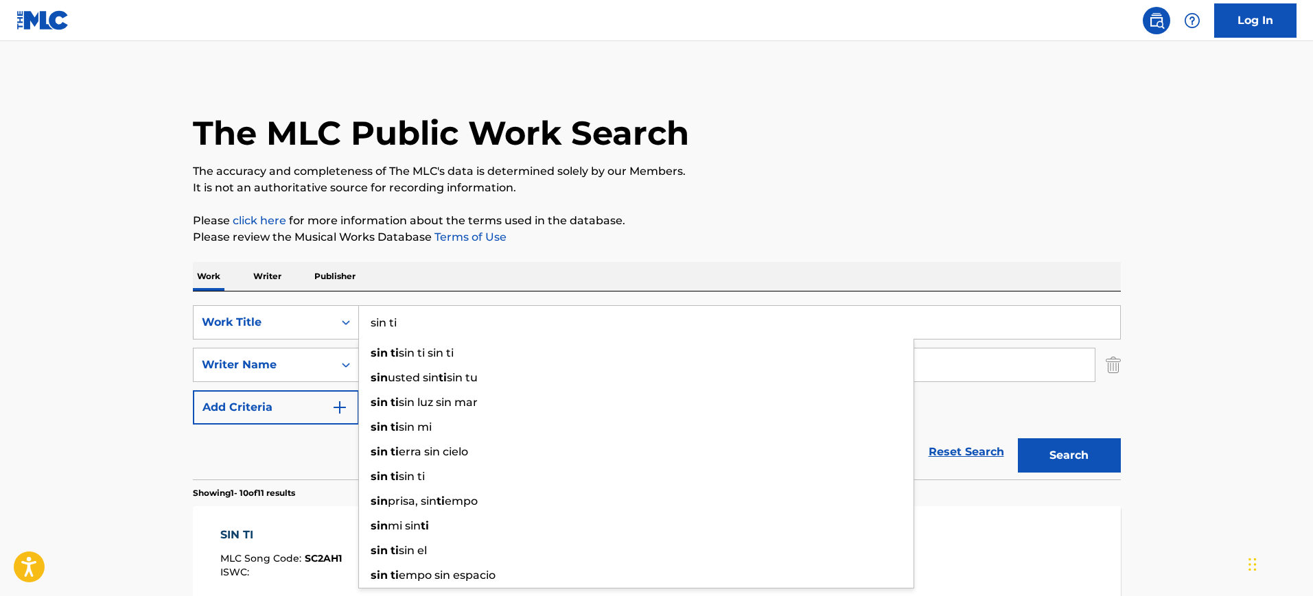
click at [416, 332] on input "sin ti" at bounding box center [739, 322] width 761 height 33
type input "mi razon"
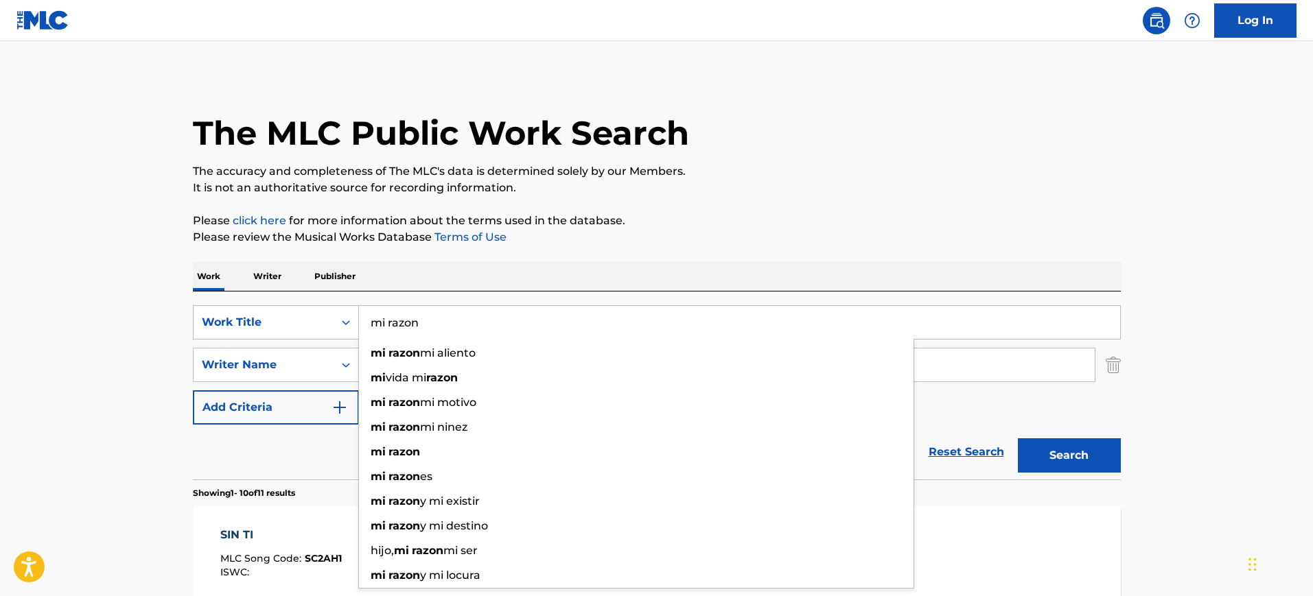
click at [1018, 439] on button "Search" at bounding box center [1069, 456] width 103 height 34
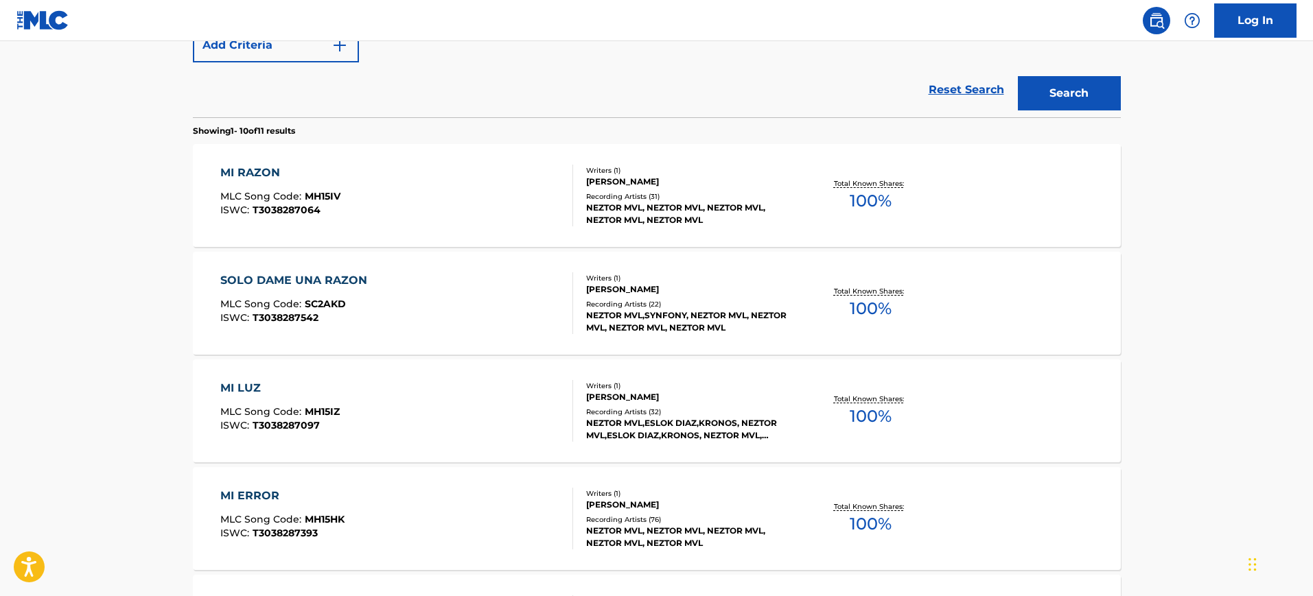
scroll to position [363, 0]
click at [469, 185] on div "MI RAZON MLC Song Code : MH15IV ISWC : T3038287064" at bounding box center [396, 195] width 353 height 62
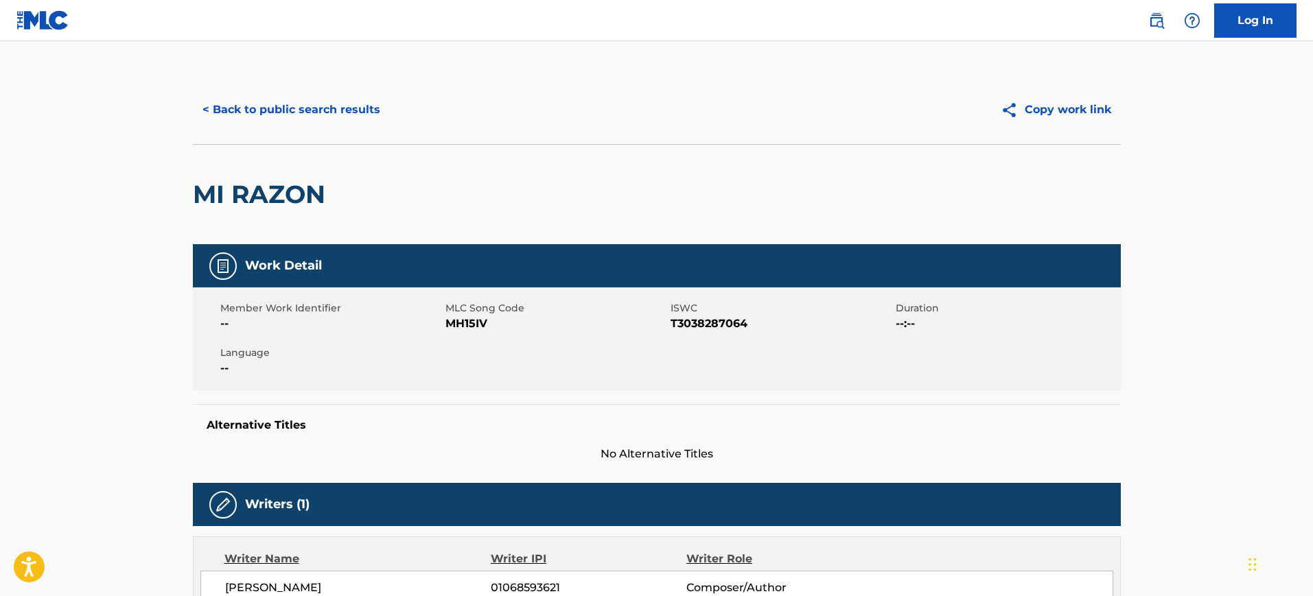
click at [258, 108] on button "< Back to public search results" at bounding box center [291, 110] width 197 height 34
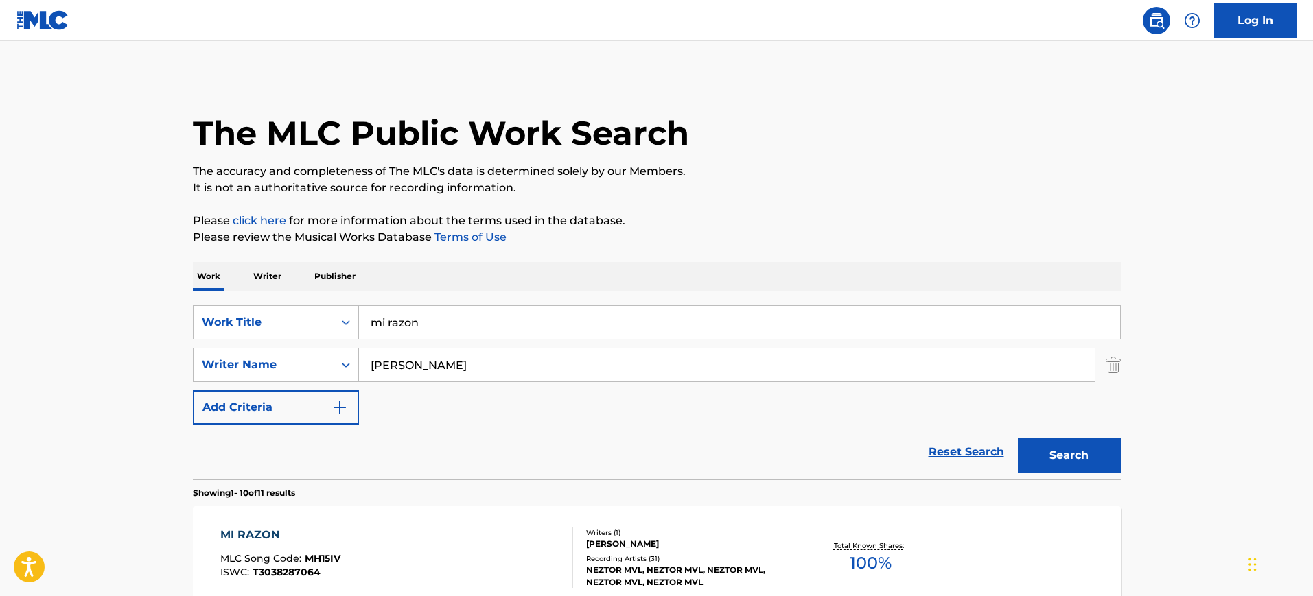
click at [495, 311] on input "mi razon" at bounding box center [739, 322] width 761 height 33
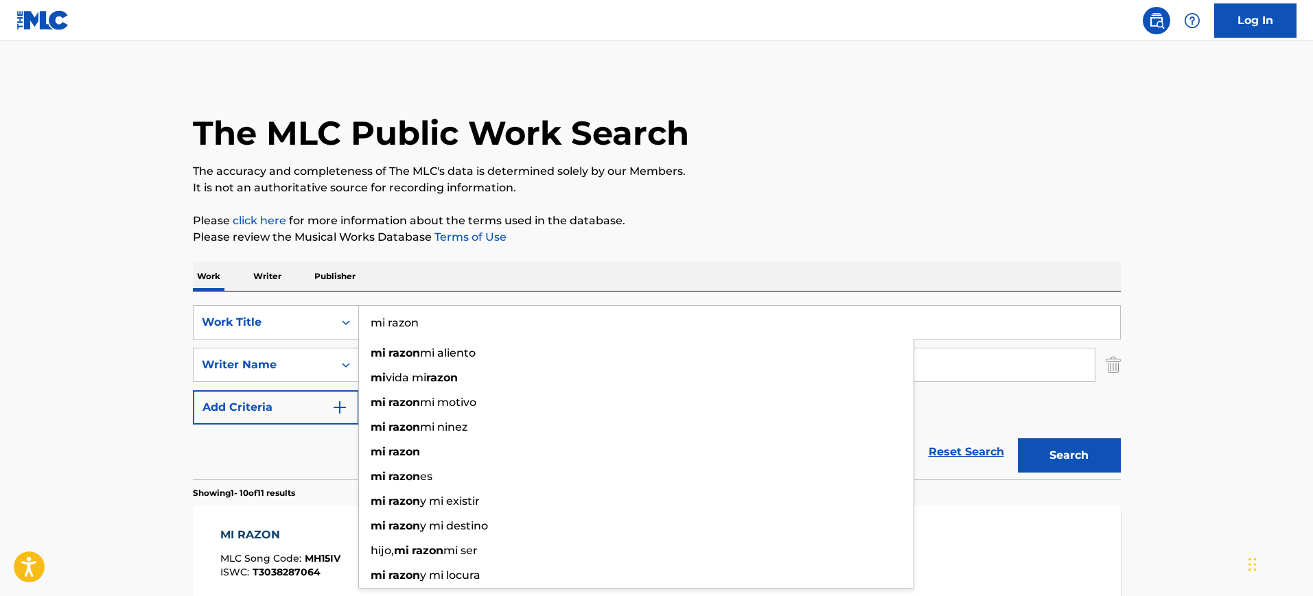
click at [495, 311] on input "mi razon" at bounding box center [739, 322] width 761 height 33
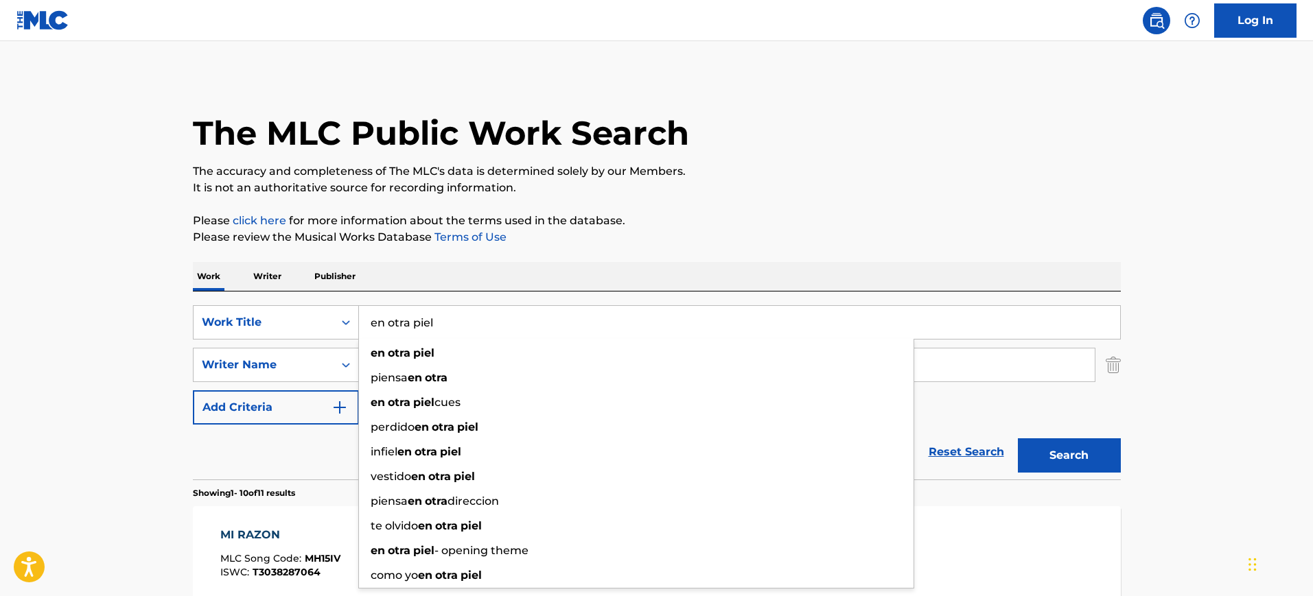
type input "en otra piel"
click at [1018, 439] on button "Search" at bounding box center [1069, 456] width 103 height 34
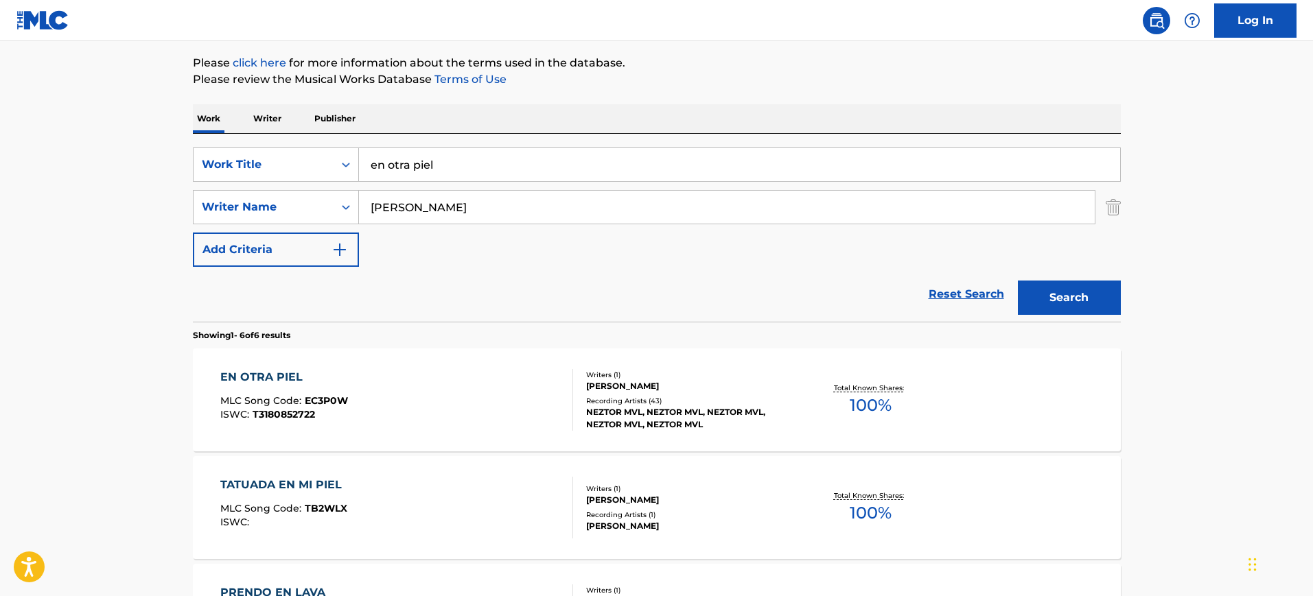
scroll to position [159, 0]
click at [371, 371] on div "EN OTRA PIEL MLC Song Code : EC3P0W ISWC : T3180852722" at bounding box center [396, 400] width 353 height 62
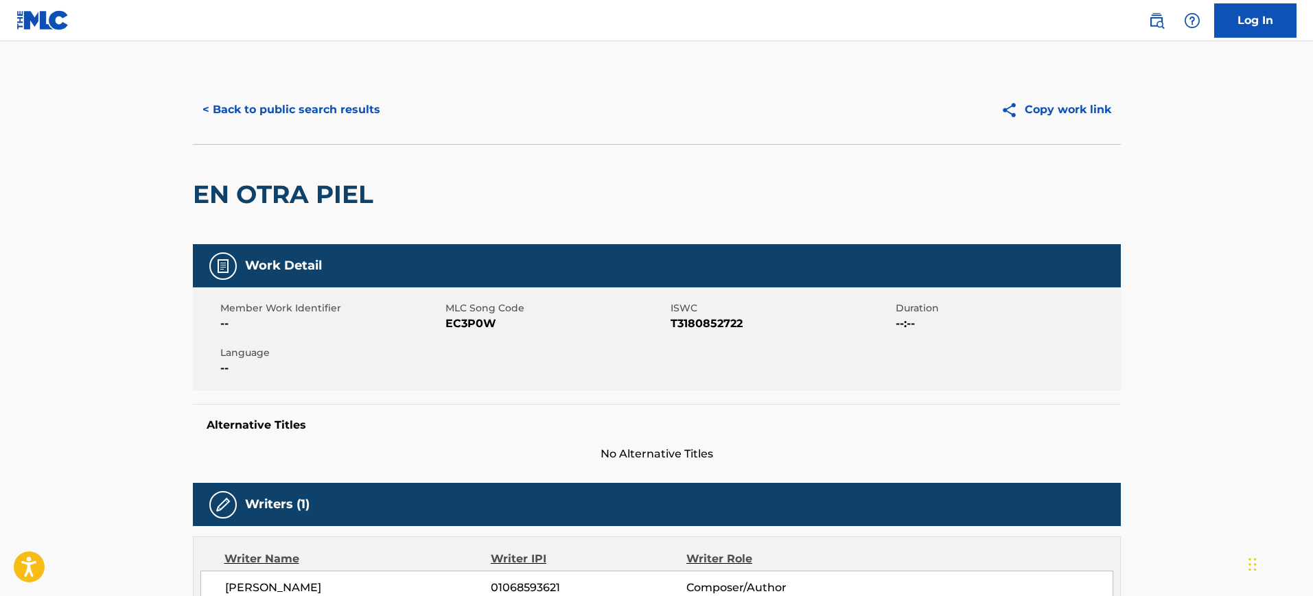
click at [214, 95] on button "< Back to public search results" at bounding box center [291, 110] width 197 height 34
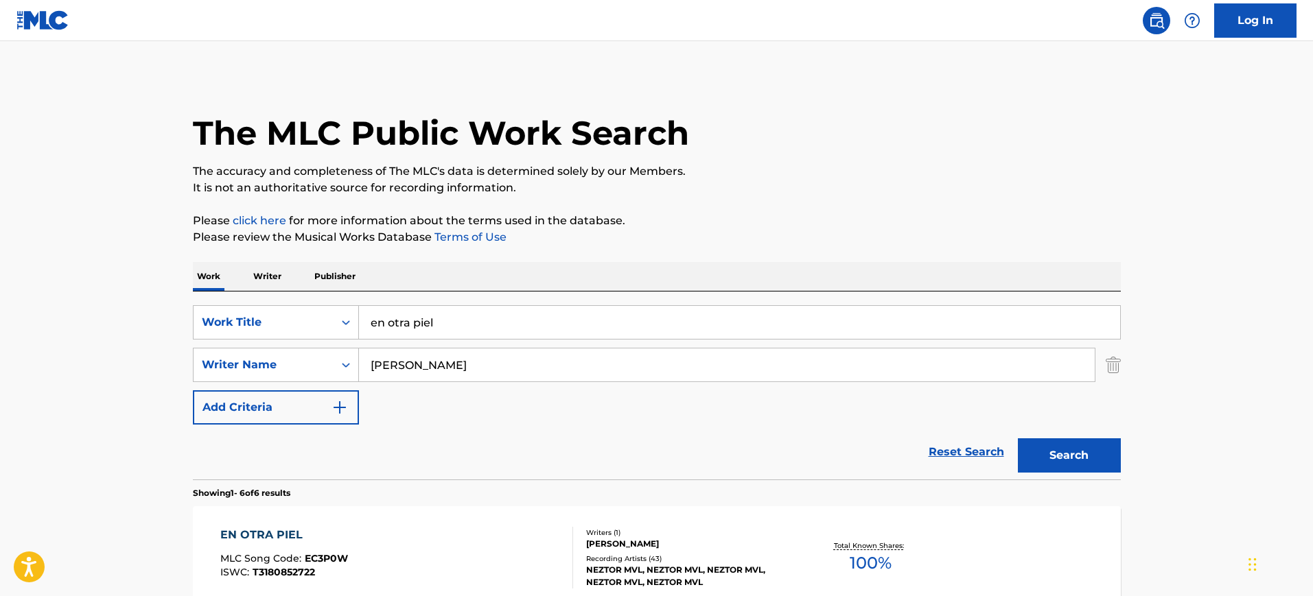
click at [463, 375] on input "[PERSON_NAME]" at bounding box center [727, 365] width 736 height 33
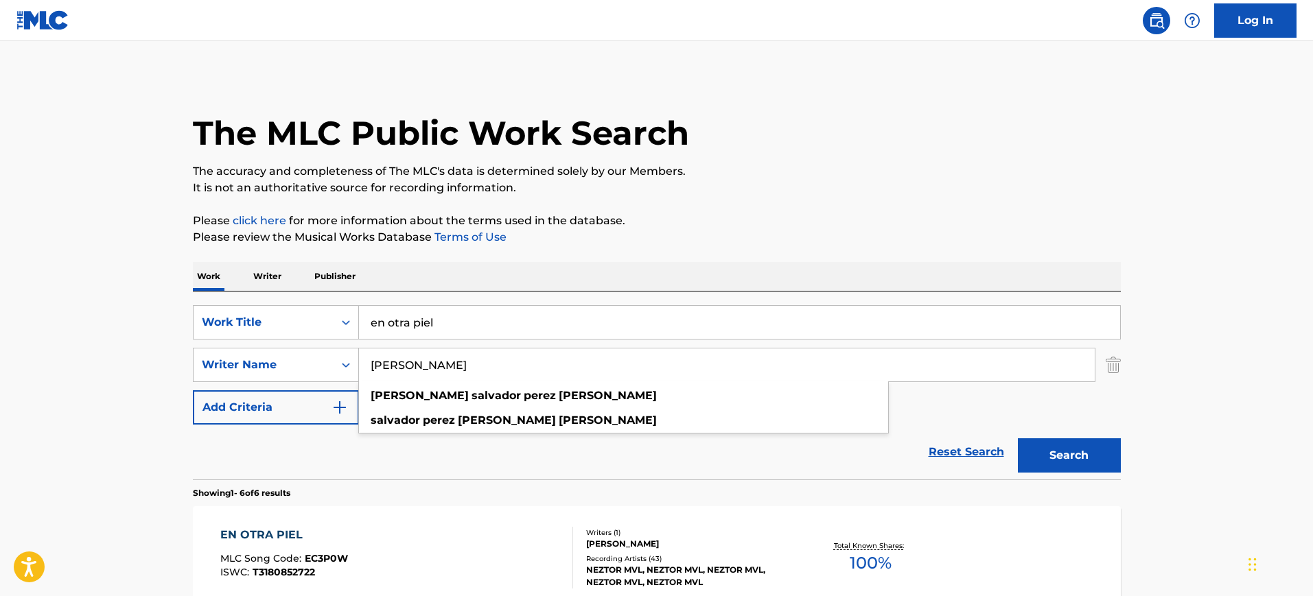
click at [463, 375] on input "[PERSON_NAME]" at bounding box center [727, 365] width 736 height 33
click at [517, 336] on input "en otra piel" at bounding box center [739, 322] width 761 height 33
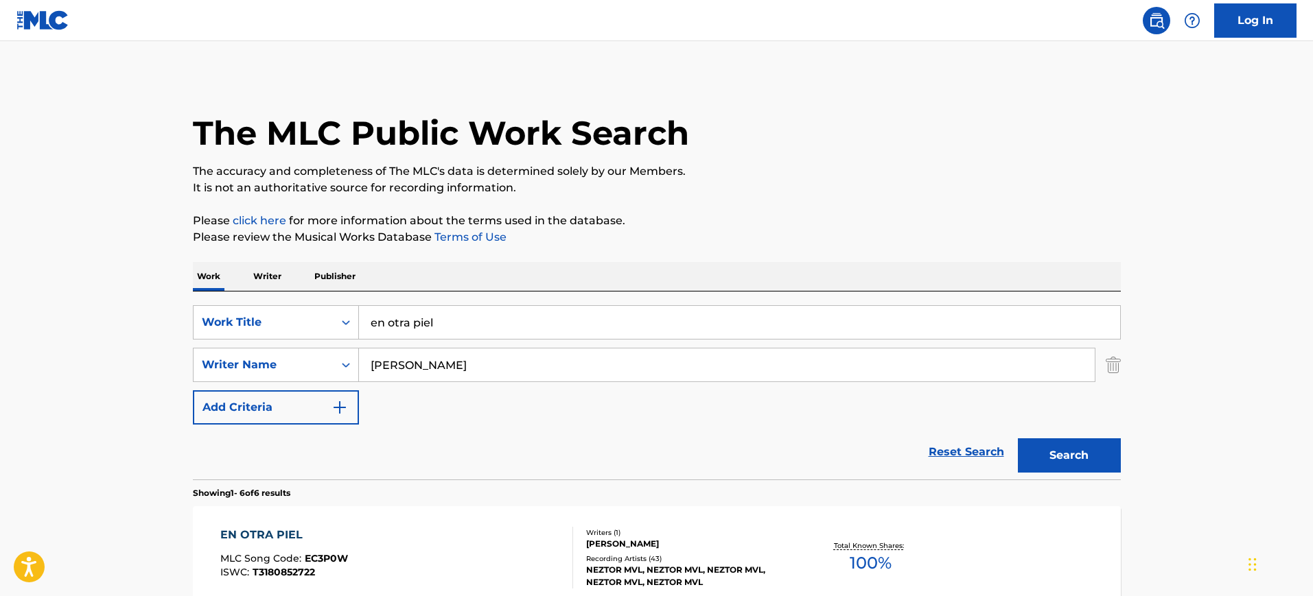
click at [517, 336] on input "en otra piel" at bounding box center [739, 322] width 761 height 33
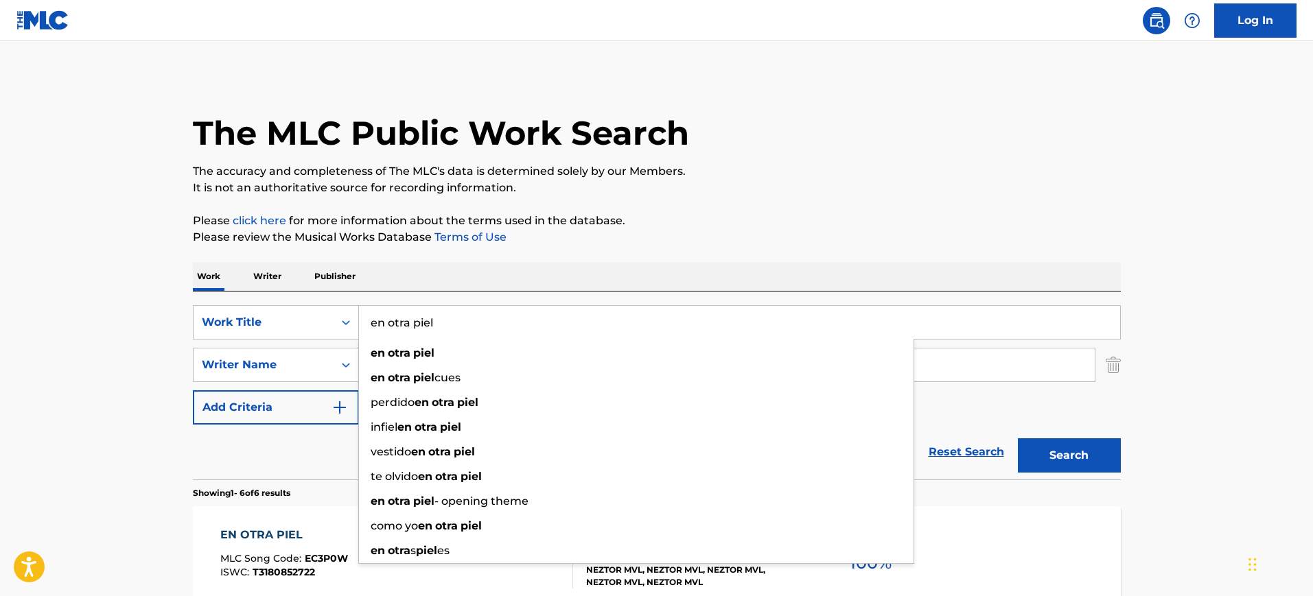
click at [517, 336] on input "en otra piel" at bounding box center [739, 322] width 761 height 33
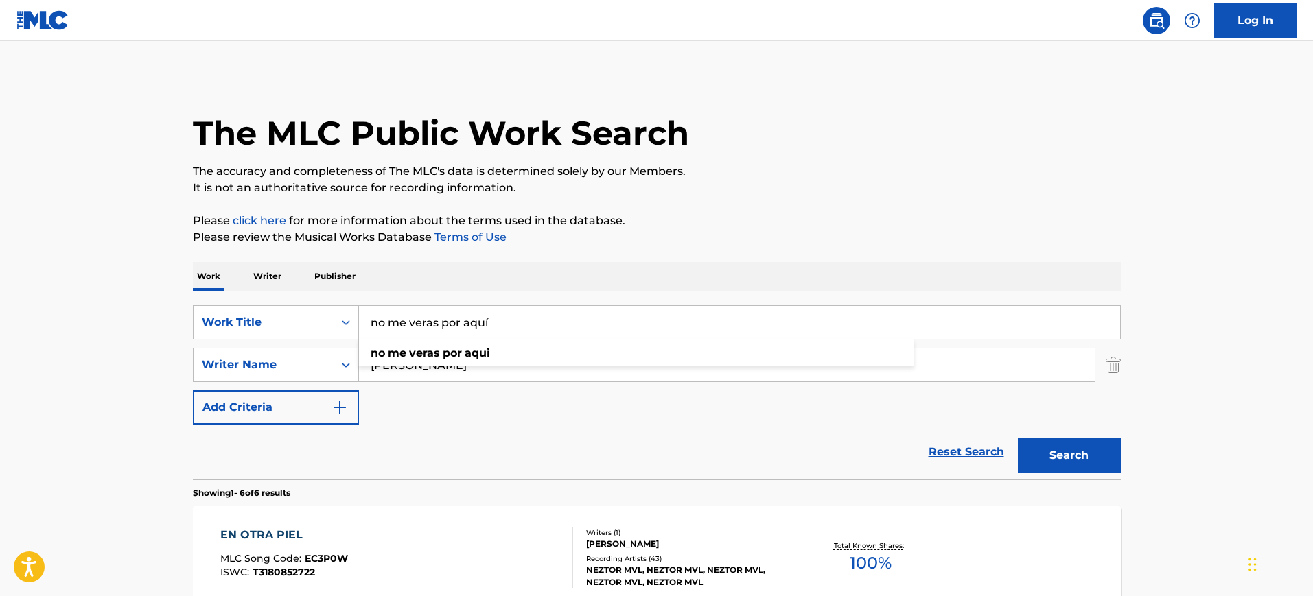
type input "no me veras por aquí"
click at [1018, 439] on button "Search" at bounding box center [1069, 456] width 103 height 34
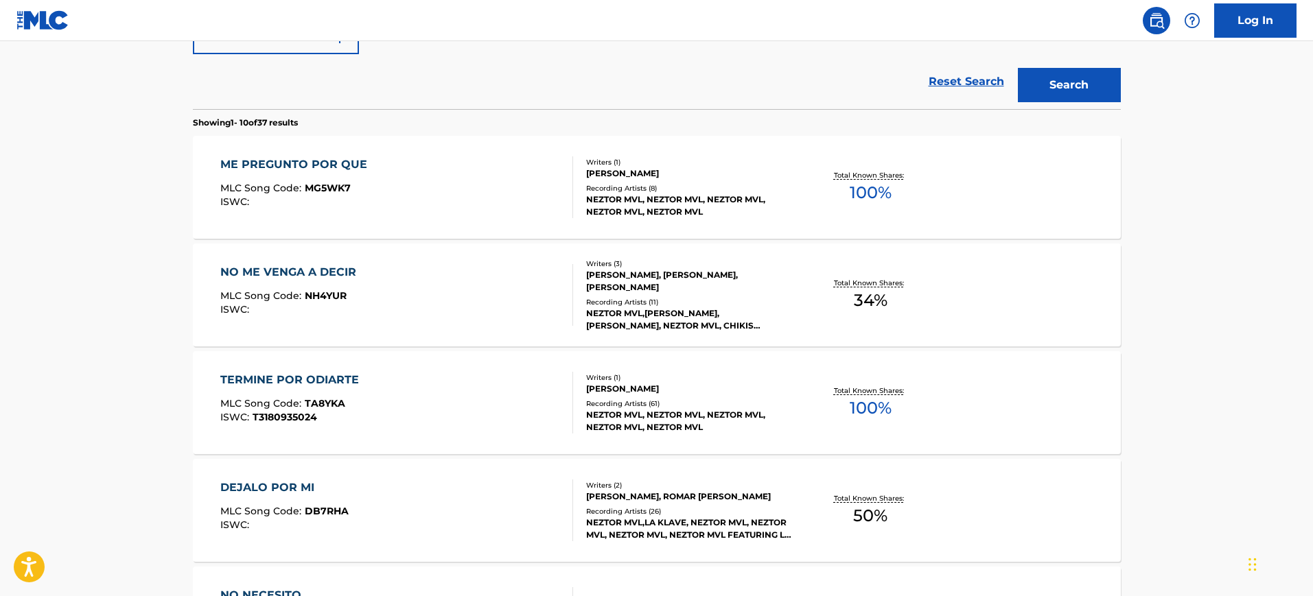
scroll to position [380, 0]
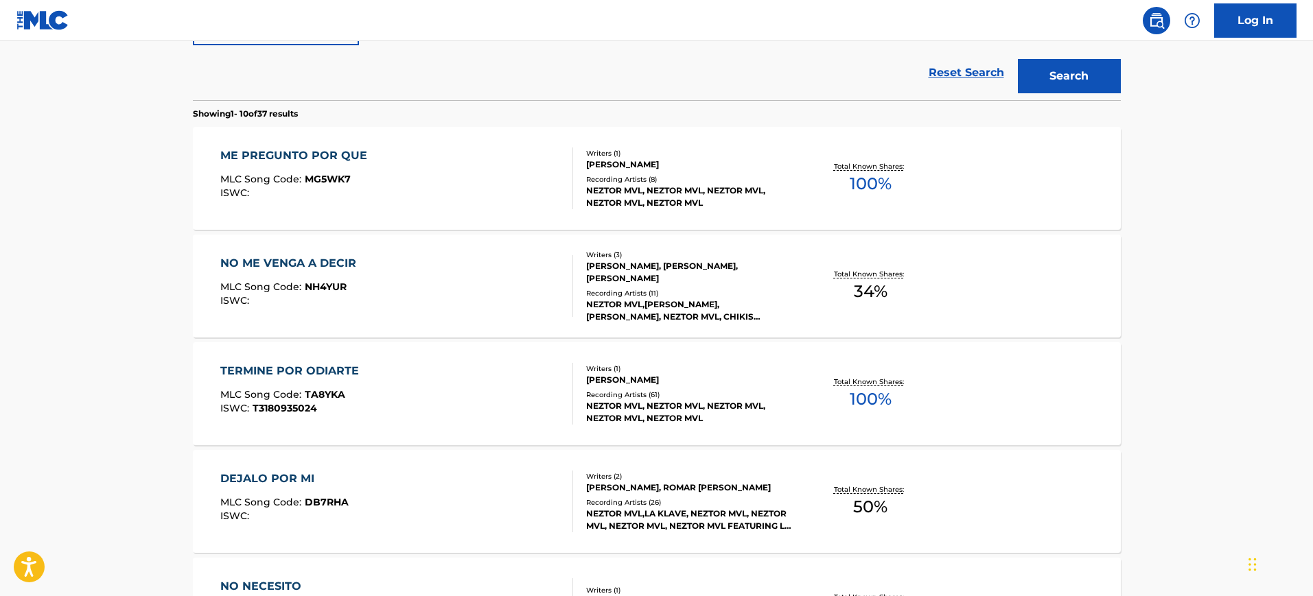
click at [378, 174] on div "ME PREGUNTO POR QUE MLC Song Code : MG5WK7 ISWC :" at bounding box center [396, 179] width 353 height 62
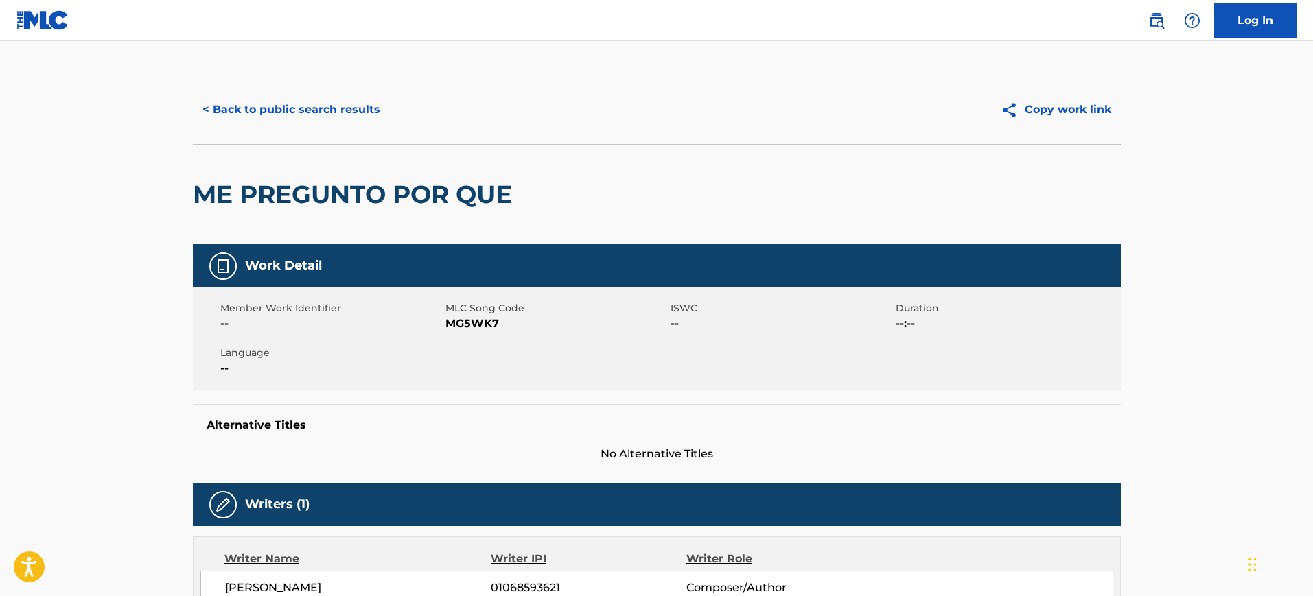
click at [242, 110] on button "< Back to public search results" at bounding box center [291, 110] width 197 height 34
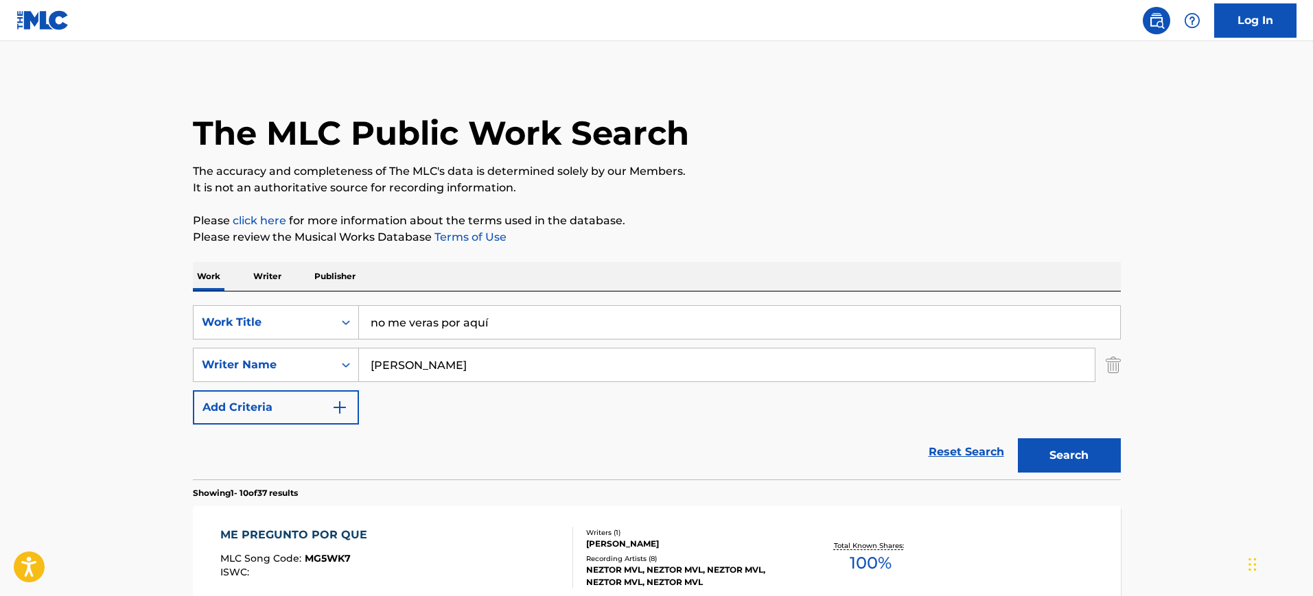
click at [510, 325] on input "no me veras por aquí" at bounding box center [739, 322] width 761 height 33
click at [1018, 439] on button "Search" at bounding box center [1069, 456] width 103 height 34
drag, startPoint x: 462, startPoint y: 325, endPoint x: 246, endPoint y: 312, distance: 215.9
click at [246, 312] on div "SearchWithCriteriab49c1a71-d997-4ebd-8291-d6acb2618616 Work Title no me veras p…" at bounding box center [657, 322] width 928 height 34
click at [1018, 439] on button "Search" at bounding box center [1069, 456] width 103 height 34
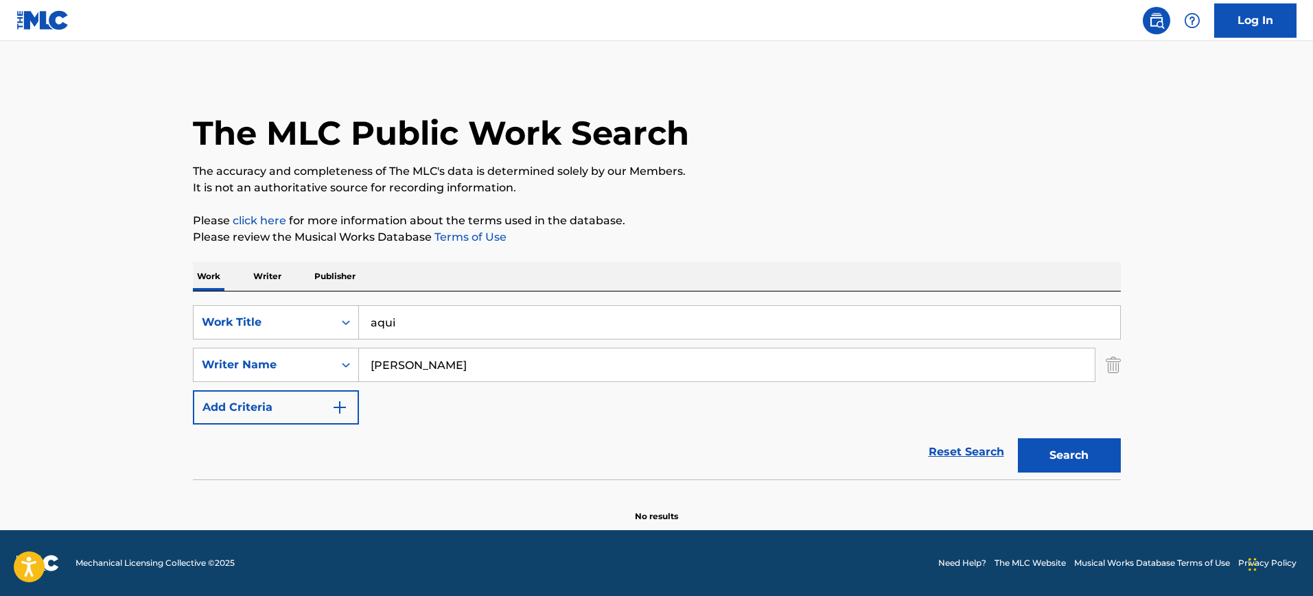
click at [470, 320] on input "aqui" at bounding box center [739, 322] width 761 height 33
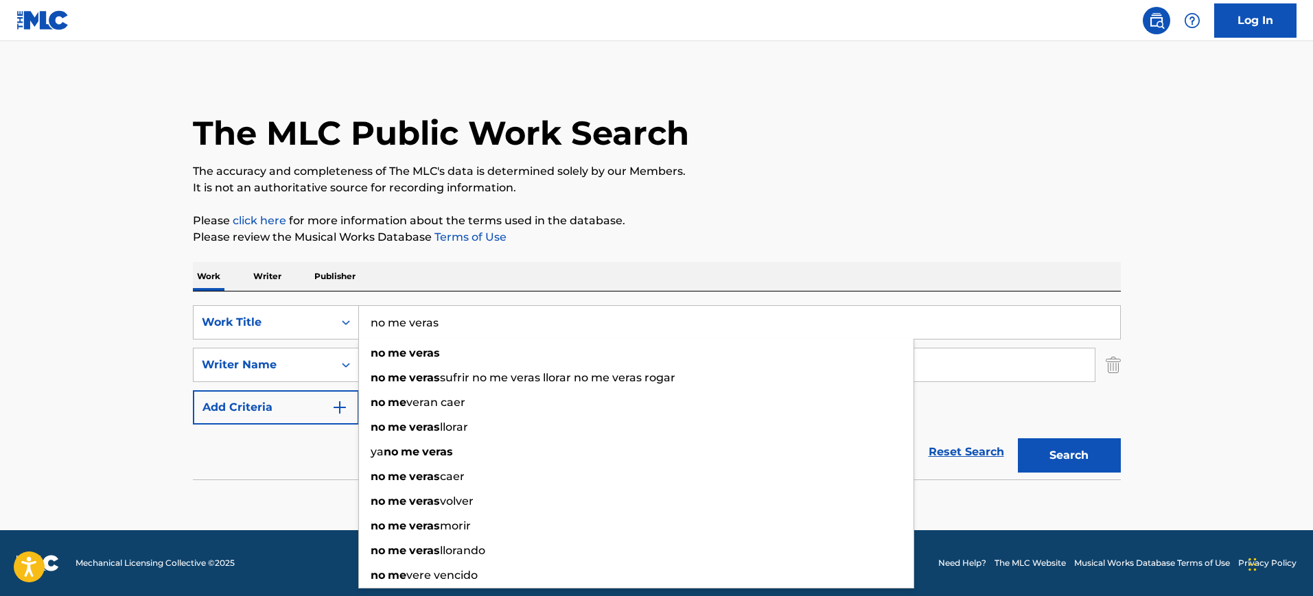
type input "no me veras"
click at [1018, 439] on button "Search" at bounding box center [1069, 456] width 103 height 34
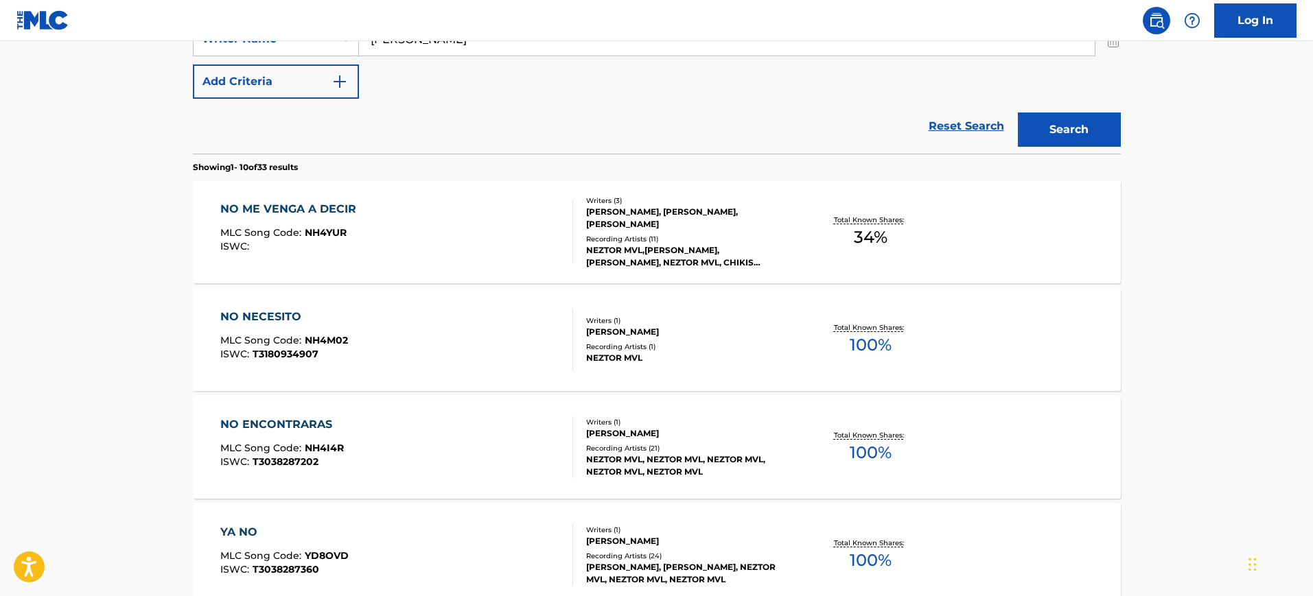
scroll to position [402, 0]
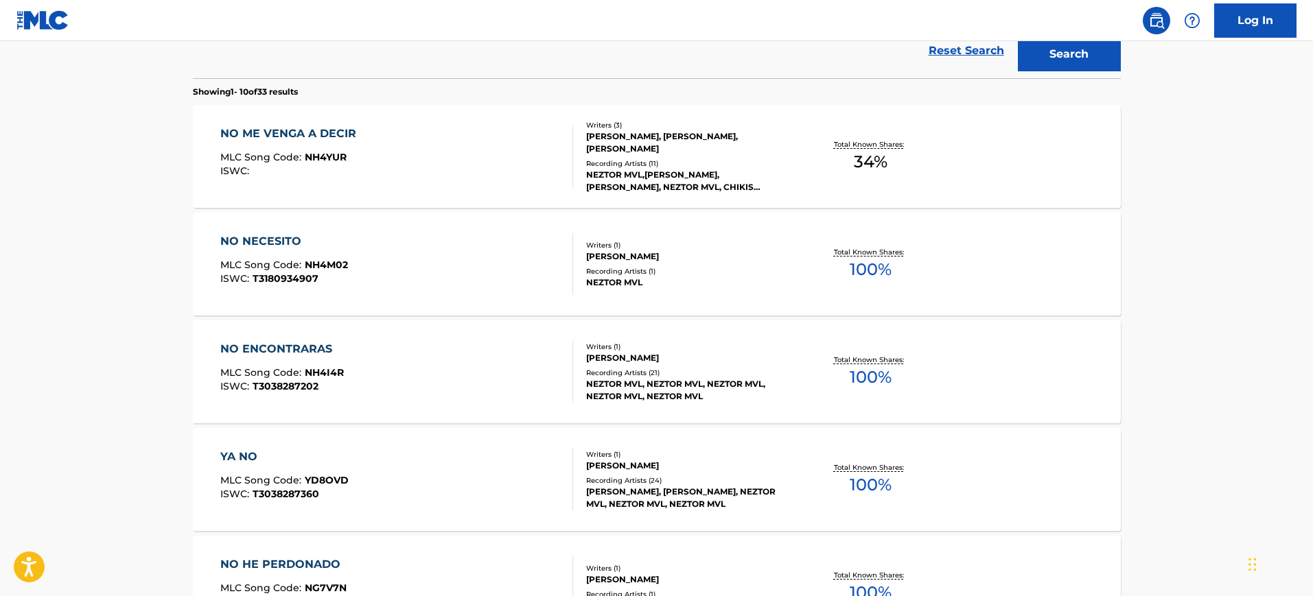
click at [519, 274] on div "NO NECESITO MLC Song Code : NH4M02 ISWC : T3180934907" at bounding box center [396, 264] width 353 height 62
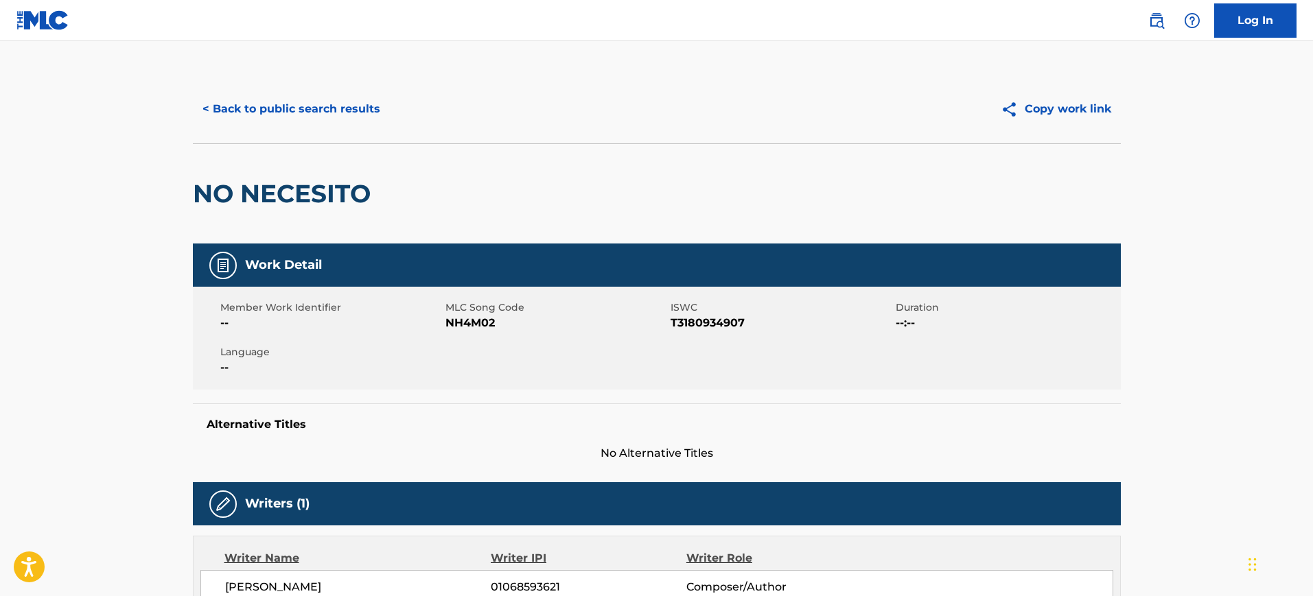
click at [277, 86] on div "< Back to public search results Copy work link" at bounding box center [657, 109] width 928 height 69
click at [254, 106] on button "< Back to public search results" at bounding box center [291, 109] width 197 height 34
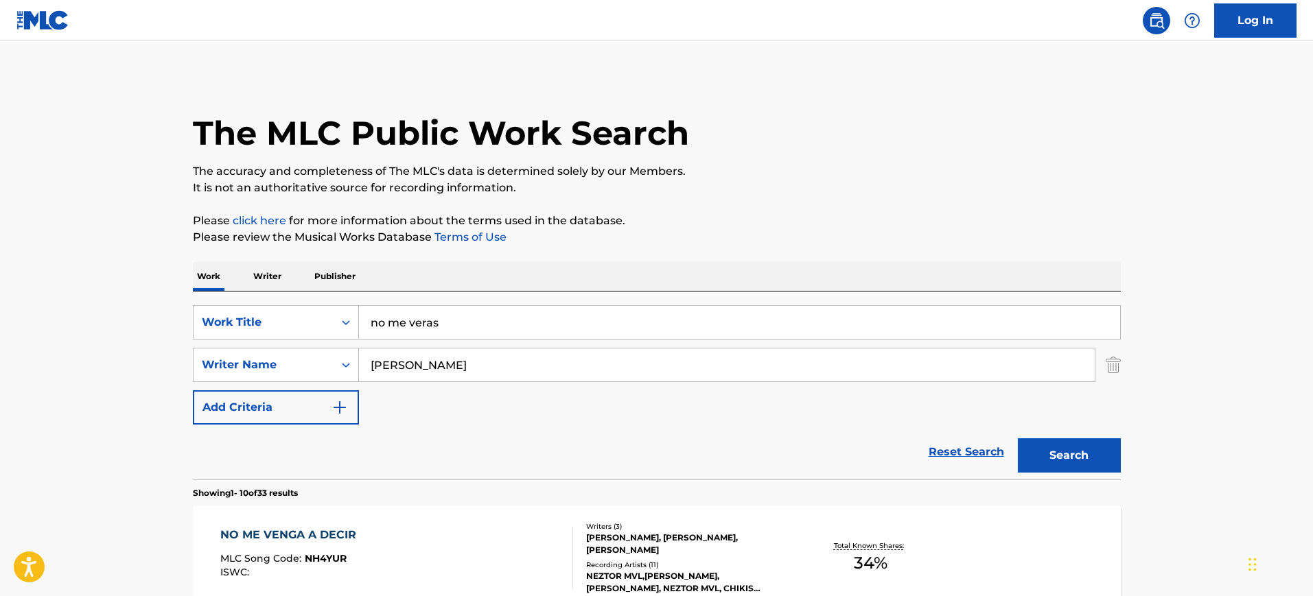
click at [447, 337] on input "no me veras" at bounding box center [739, 322] width 761 height 33
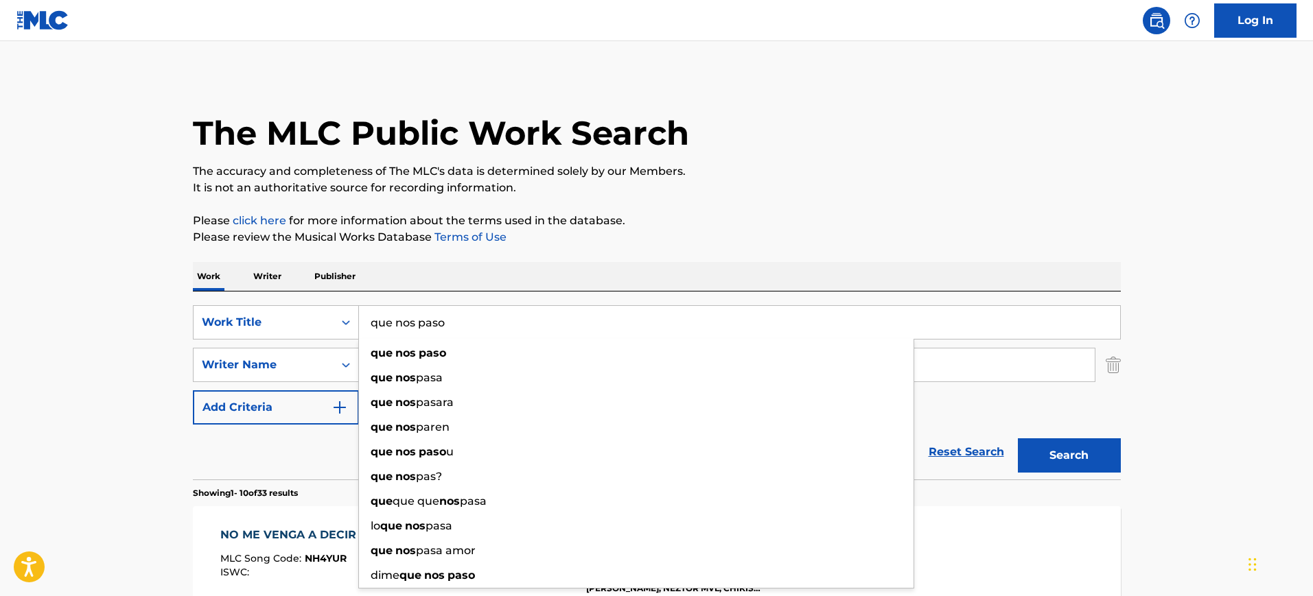
type input "que nos paso"
click at [1018, 439] on button "Search" at bounding box center [1069, 456] width 103 height 34
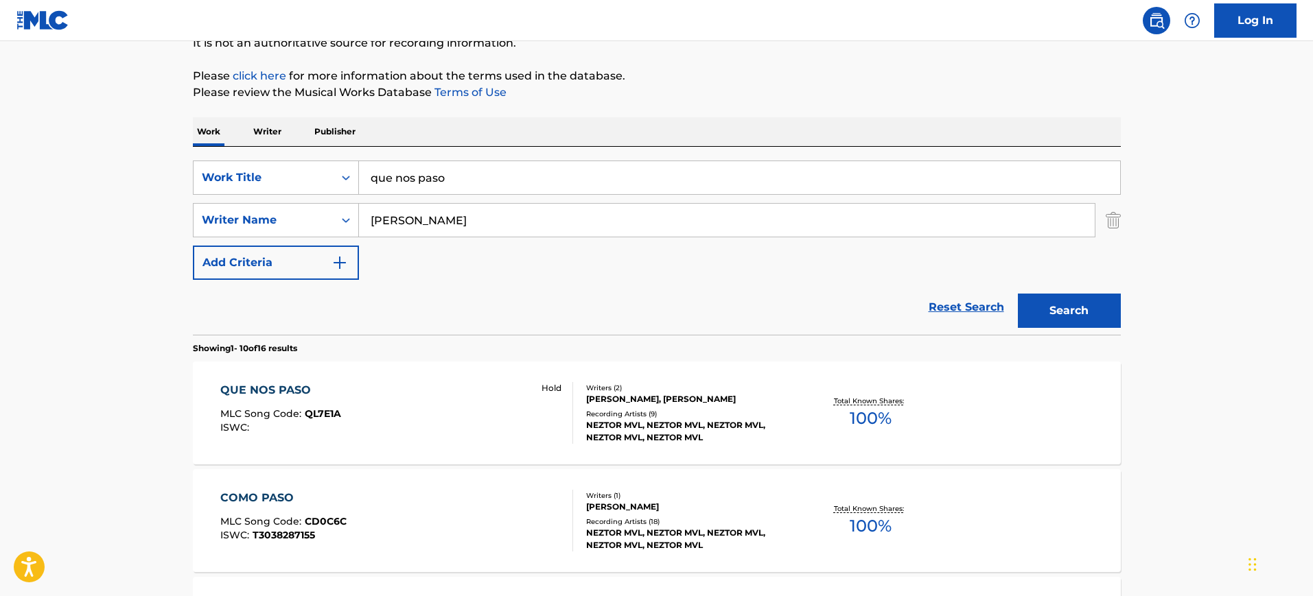
scroll to position [146, 0]
click at [360, 395] on div "QUE NOS PASO MLC Song Code : QL7E1A ISWC : Hold" at bounding box center [396, 412] width 353 height 62
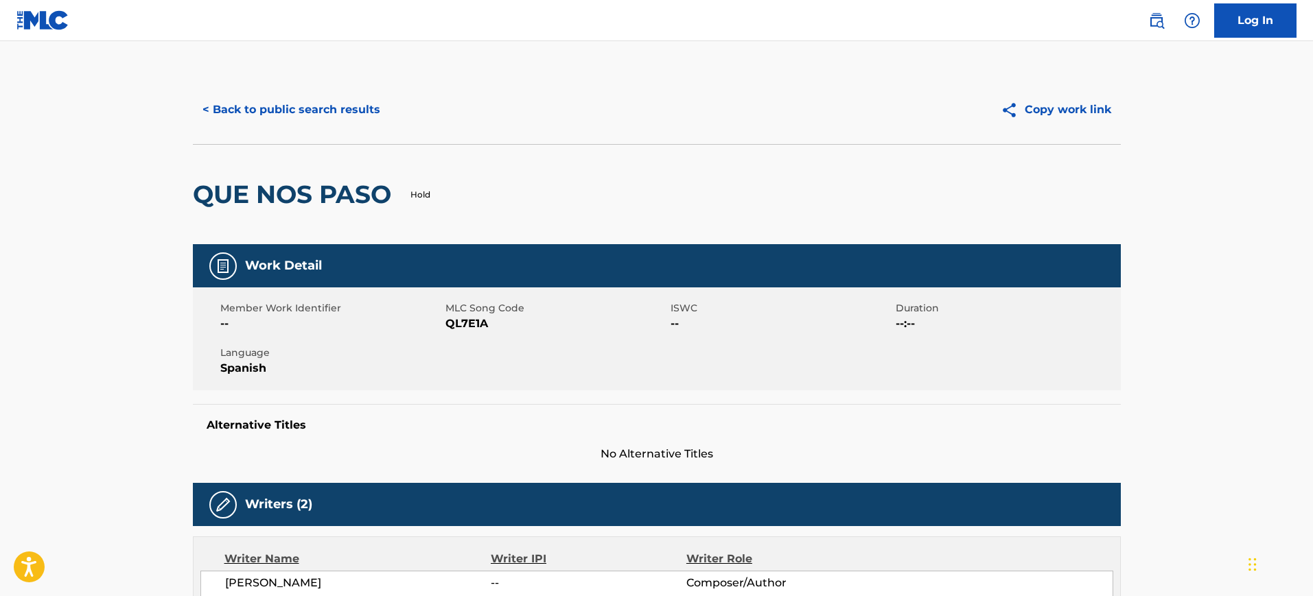
click at [461, 322] on span "QL7E1A" at bounding box center [556, 324] width 222 height 16
copy span "QL7E1A"
